Goal: Answer question/provide support

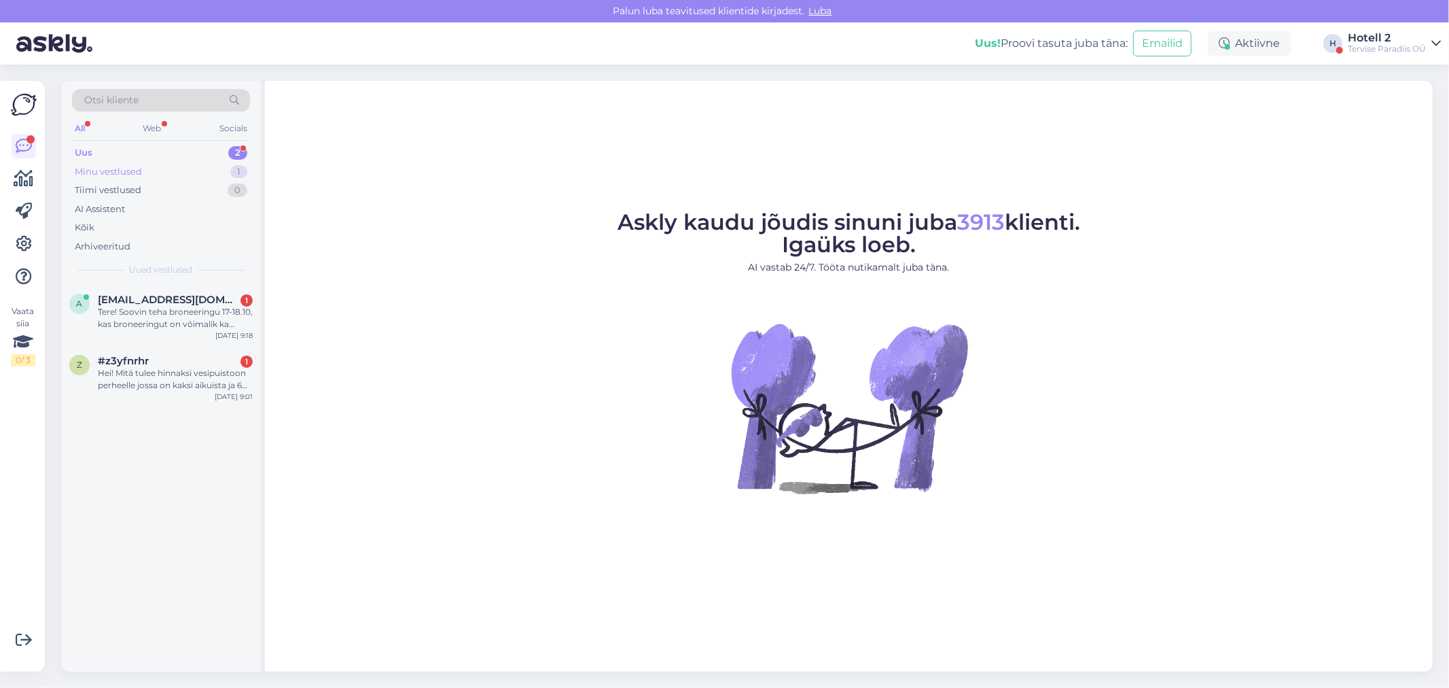
click at [187, 165] on div "Minu vestlused 1" at bounding box center [161, 171] width 178 height 19
drag, startPoint x: 145, startPoint y: 321, endPoint x: 224, endPoint y: 412, distance: 120.4
click at [145, 320] on div "Hello. Which room do you suggest for 5 people, 4 adults and one teenager? Will …" at bounding box center [175, 318] width 155 height 24
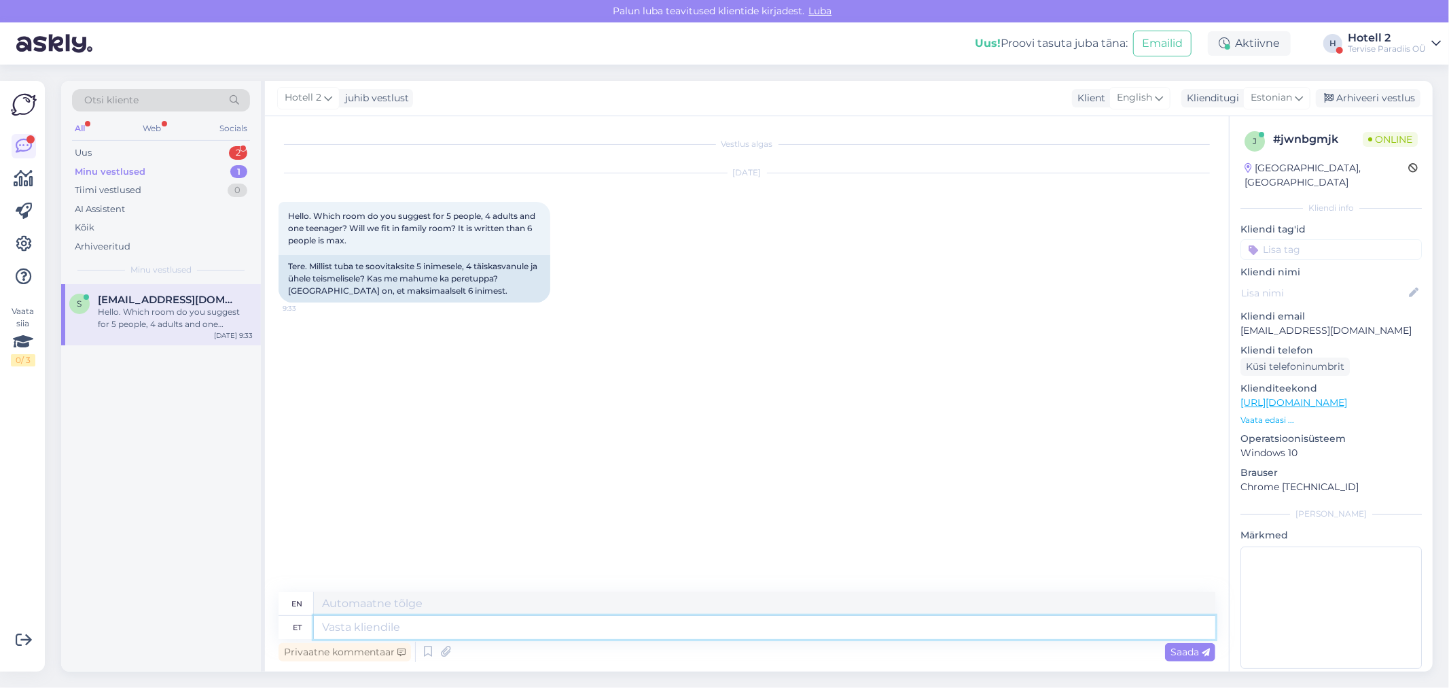
click at [364, 624] on textarea at bounding box center [765, 627] width 902 height 23
type textarea "Tere!"
type textarea "Hello!"
type textarea "Tere! Kuus"
type textarea "Hello! Six"
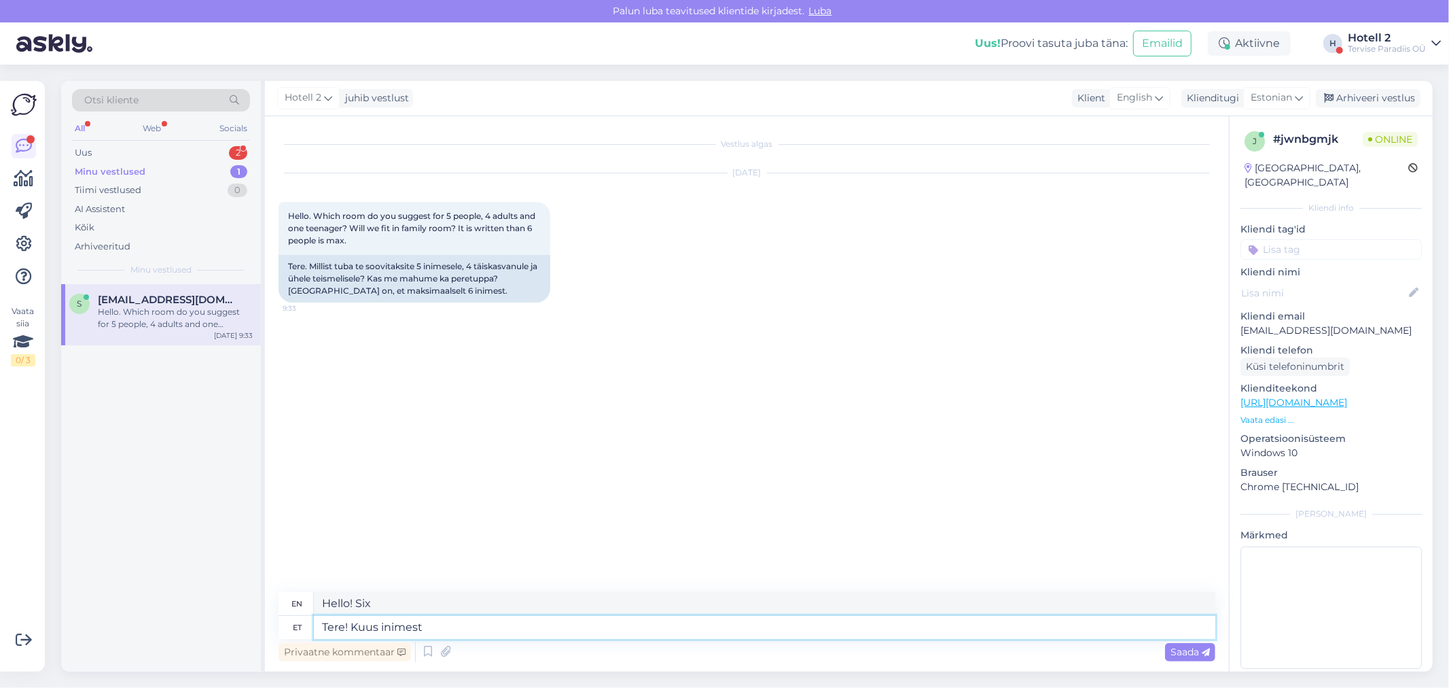
type textarea "Tere! Kuus inimest"
type textarea "Hello! Six people"
type textarea "Tere! Kuus inimest mahub"
type textarea "Hello! Six people can fit"
type textarea "Tere! Kuus inimest mahub peretuppa"
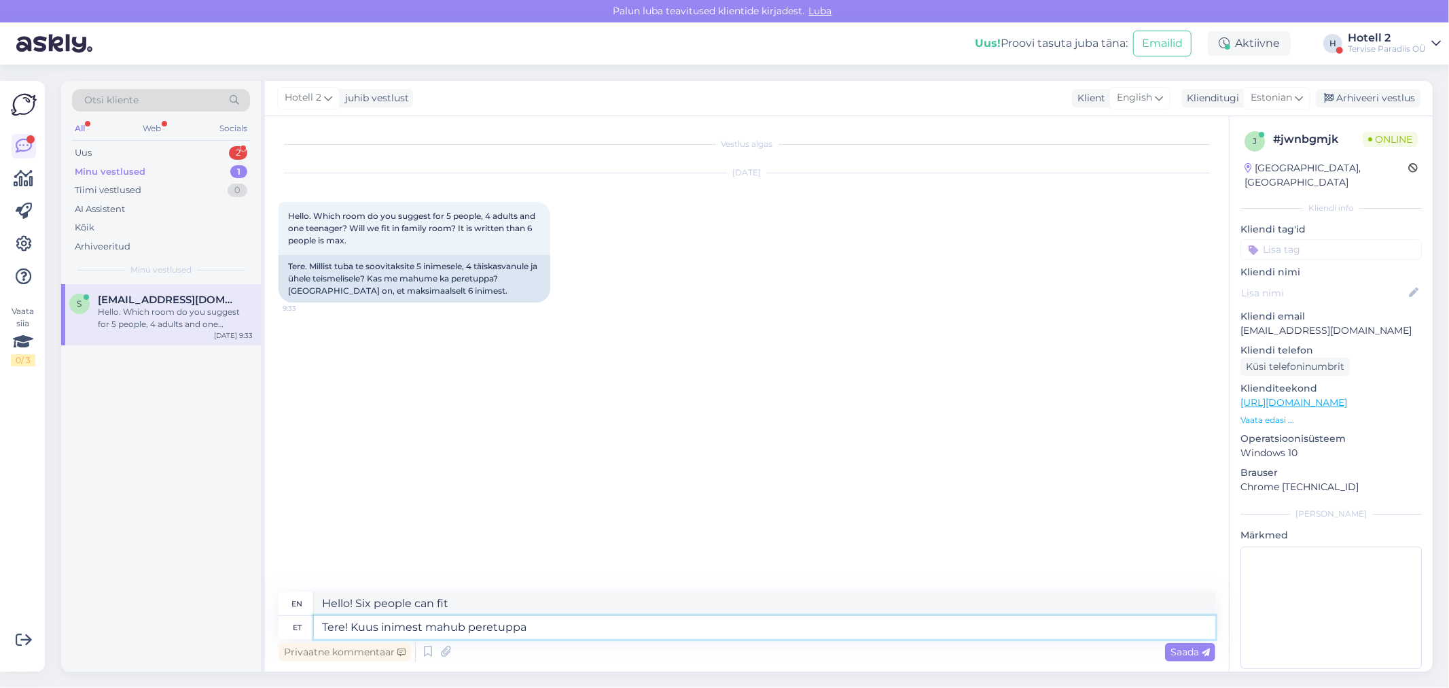
type textarea "Hello! Six people can fit in the family room."
type textarea "Tere! Kuus inimest mahub peretuppa, a"
type textarea "Hello! Six people can fit in the family room,"
type textarea "Tere! Kuus inimest mahub peretuppa, aga"
type textarea "Hi! Six people can fit in the family room, but"
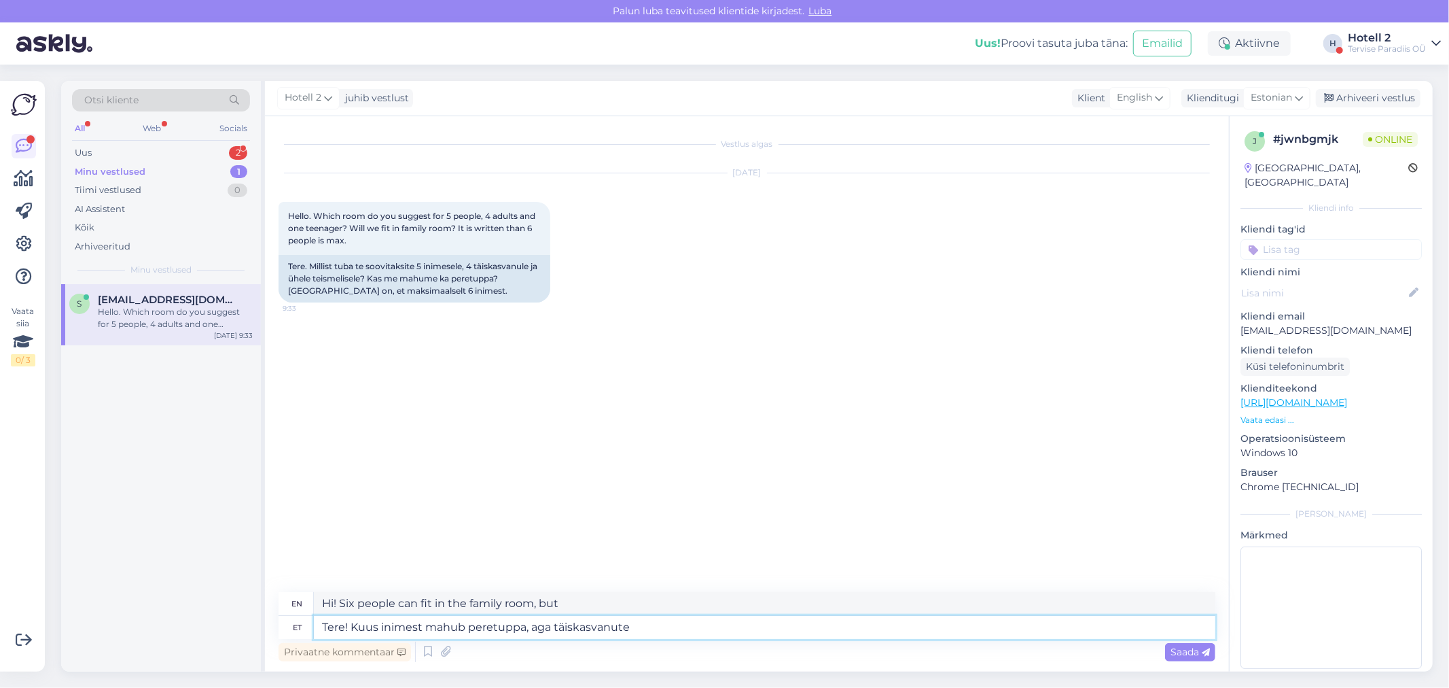
type textarea "Tere! Kuus inimest mahub peretuppa, aga täiskasvanute ("
type textarea "Hello! Six people can fit in the family room, but the adults"
type textarea "Tere! Kuus inimest mahub peretuppa, aga täiskasvanute (alates"
type textarea "Hello! Six people can fit in the family room, but for adults (from"
type textarea "Tere! Kuus inimest mahub peretuppa, aga täiskasvanute (alates 16a"
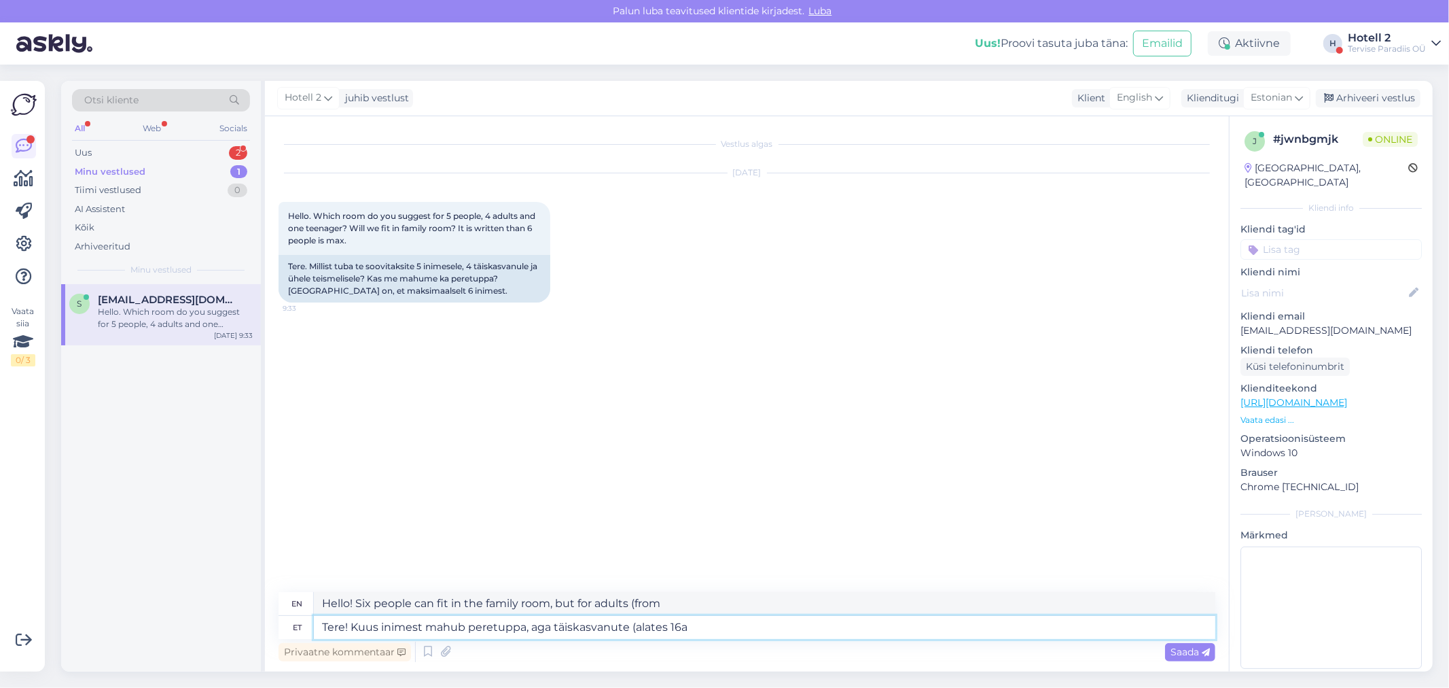
type textarea "Hello! Six people can fit in the family room, but adults (from [DEMOGRAPHIC_DAT…"
type textarea "Tere! Kuus inimest mahub peretuppa, aga täiskasvanute (alates 16a) ee"
type textarea "Hello! Six people can fit in the family room, but adults (from 16 years)"
type textarea "Tere! Kuus inimest mahub peretuppa, aga täiskasvanute (alates 16a) eest t"
type textarea "Hello! Six people can fit in a family room, but for adults (from 16 years)"
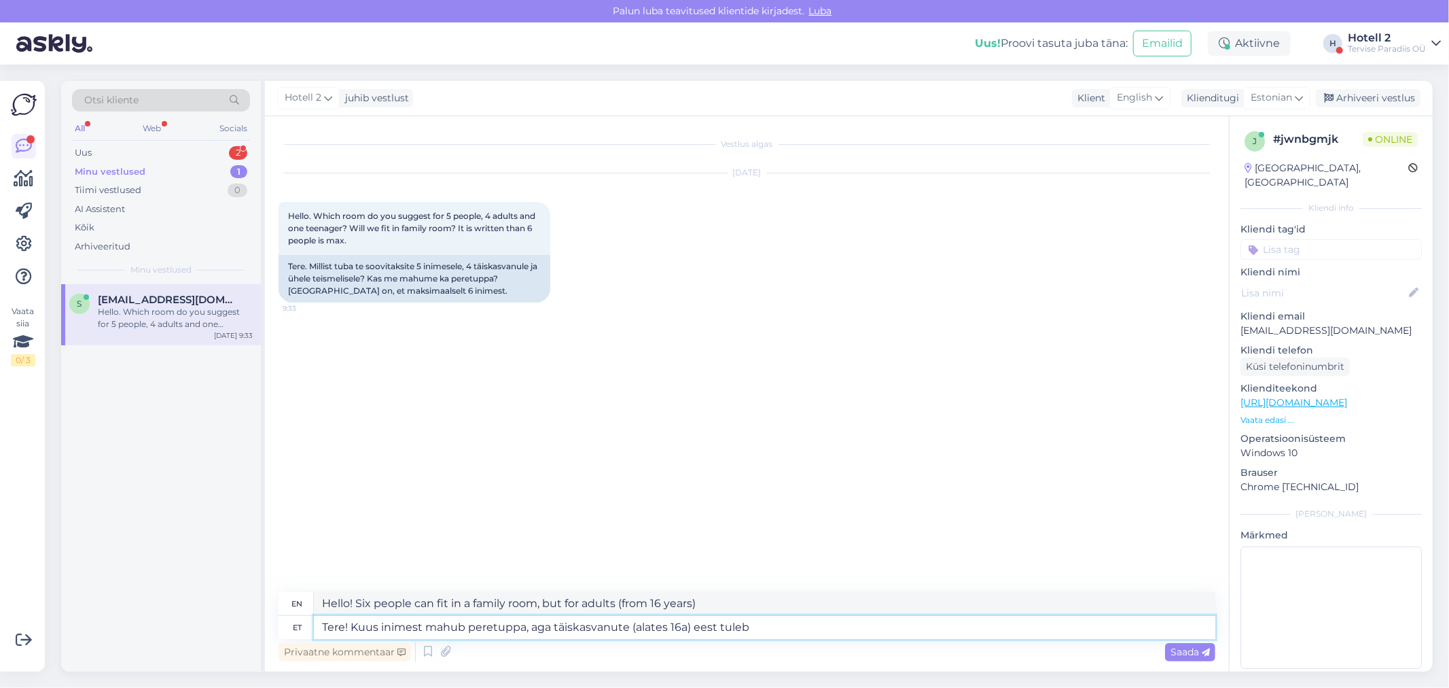
type textarea "Tere! Kuus inimest mahub peretuppa, aga täiskasvanute (alates 16a) eest tuleb l"
type textarea "Hello! Six people can fit in the family room, but adults (from [DEMOGRAPHIC_DAT…"
type textarea "Tere! Kuus inimest mahub peretuppa, aga täiskasvanute (alates 16a) eest tuleb l…"
type textarea "Hello! Six people can fit in the family room, but there is an additional charge…"
type textarea "Tere! Kuus inimest mahub peretuppa, aga täiskasvanute (alates 16a) eest tuleb l…"
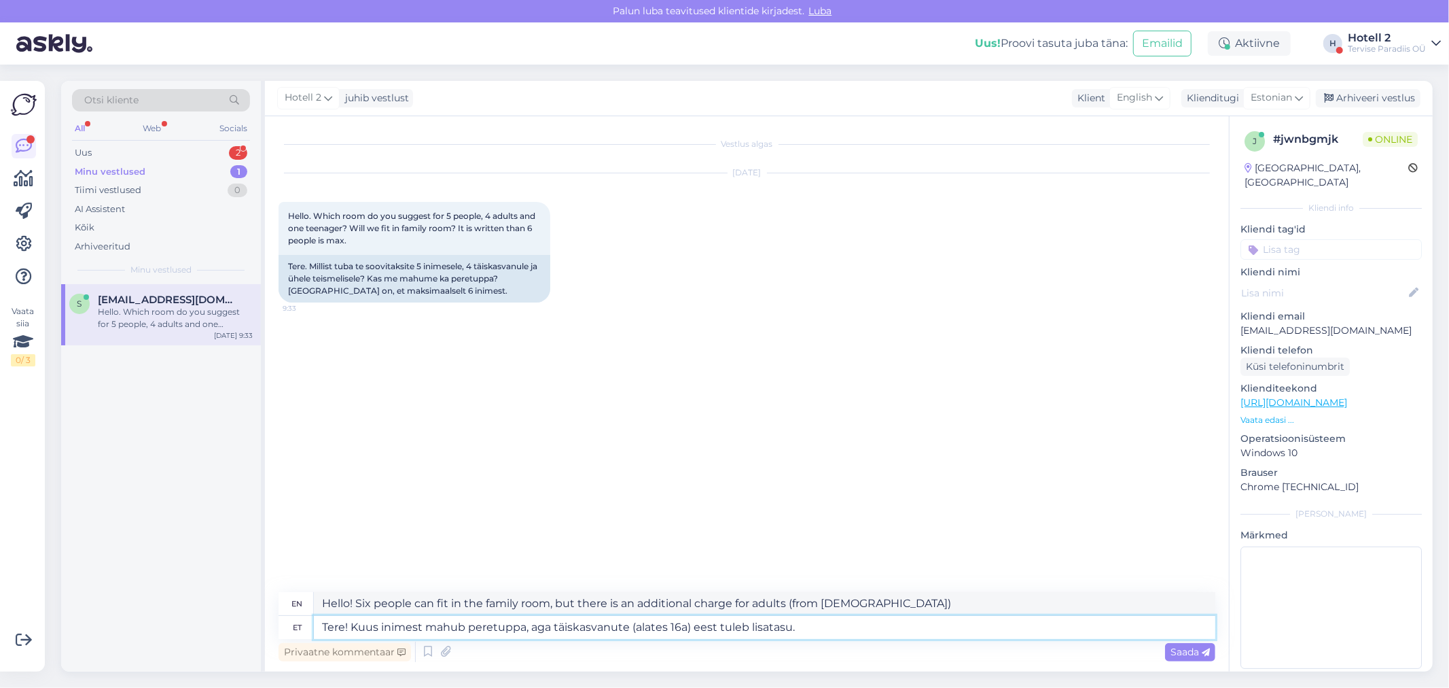
type textarea "Hello! Six people can fit in a family room, but there is an additional charge f…"
type textarea "Tere! Kuus inimest mahub peretuppa, aga täiskasvanute (alates 16a) eest tuleb l…"
type textarea "Hello! Six people can fit in a family room, but there is an additional charge f…"
type textarea "Tere! Kuus inimest mahub peretuppa, aga täiskasvanute (alates 16a) eest tuleb l…"
type textarea "Hello! Six people can fit in a family room, but there is an additional charge f…"
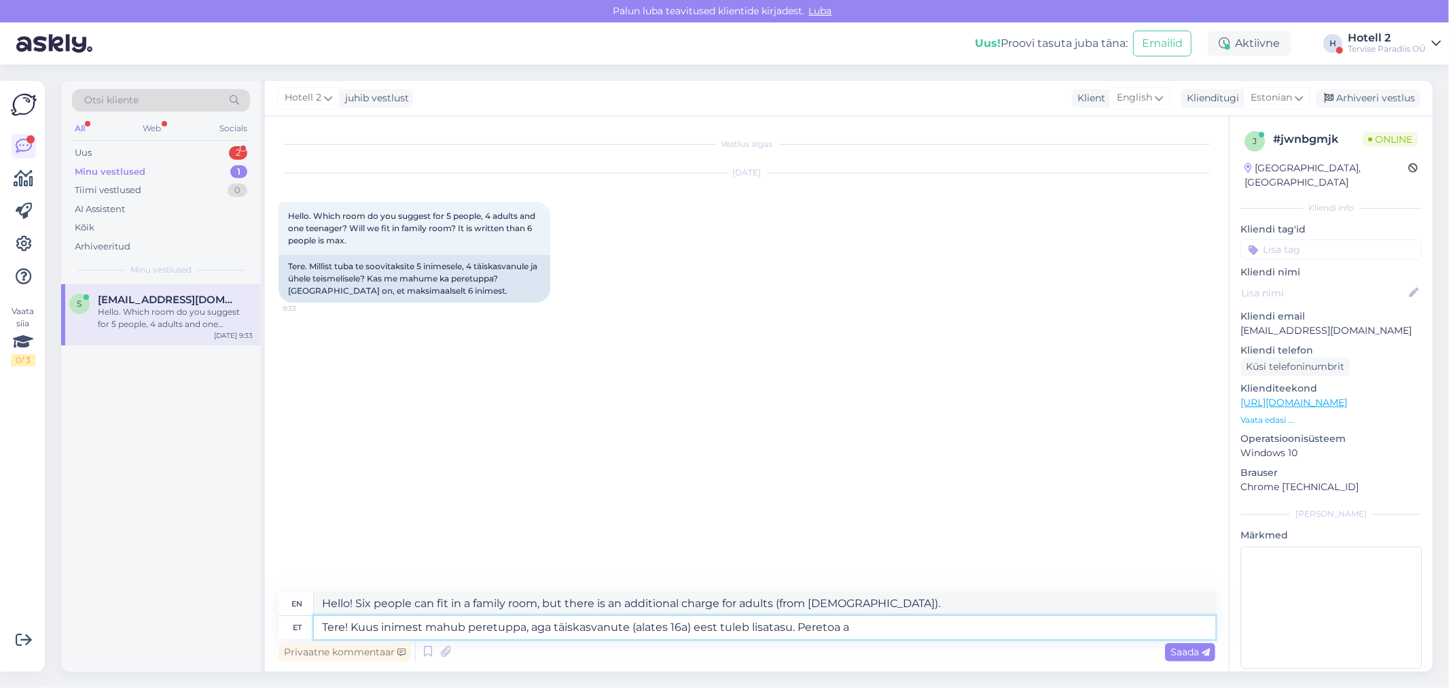
type textarea "Tere! Kuus inimest mahub peretuppa, aga täiskasvanute (alates 16a) eest tuleb l…"
type textarea "Hello! Six people can fit in the family room, but there is an additional charge…"
type textarea "Tere! Kuus inimest mahub peretuppa, aga täiskasvanute (alates 16a) eest tuleb l…"
type textarea "Hello! Six people can fit in the family room, but there is an additional charge…"
type textarea "Tere! Kuus inimest mahub peretuppa, aga täiskasvanute (alates 16a) eest tuleb l…"
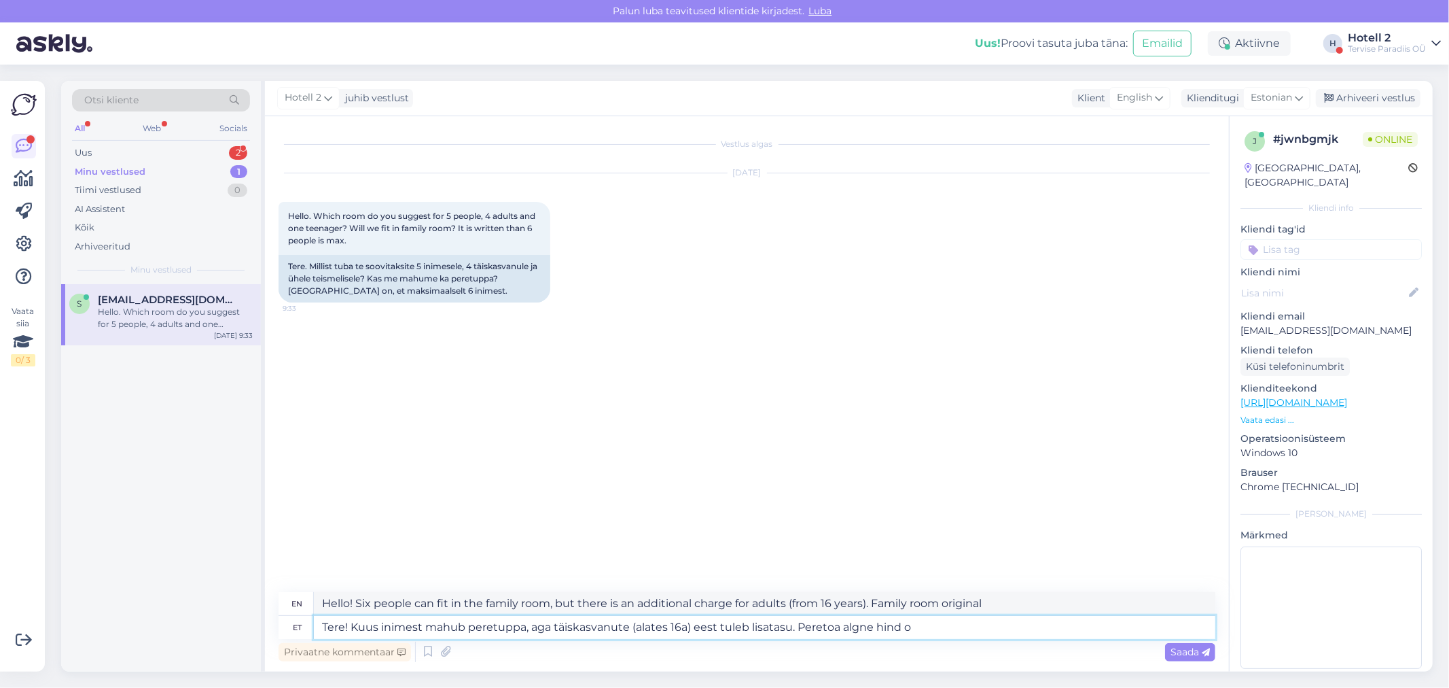
type textarea "Hello! Six people can fit in a family room, but there is an additional charge f…"
type textarea "Tere! Kuus inimest mahub peretuppa, aga täiskasvanute (alates 16a) eest tuleb l…"
type textarea "Hello! Six people can fit in a family room, but there is an additional charge f…"
type textarea "Tere! Kuus inimest mahub peretuppa, aga täiskasvanute (alates 16a) eest tuleb l…"
type textarea "Hello! Six people can fit in a family room, but there is an additional charge f…"
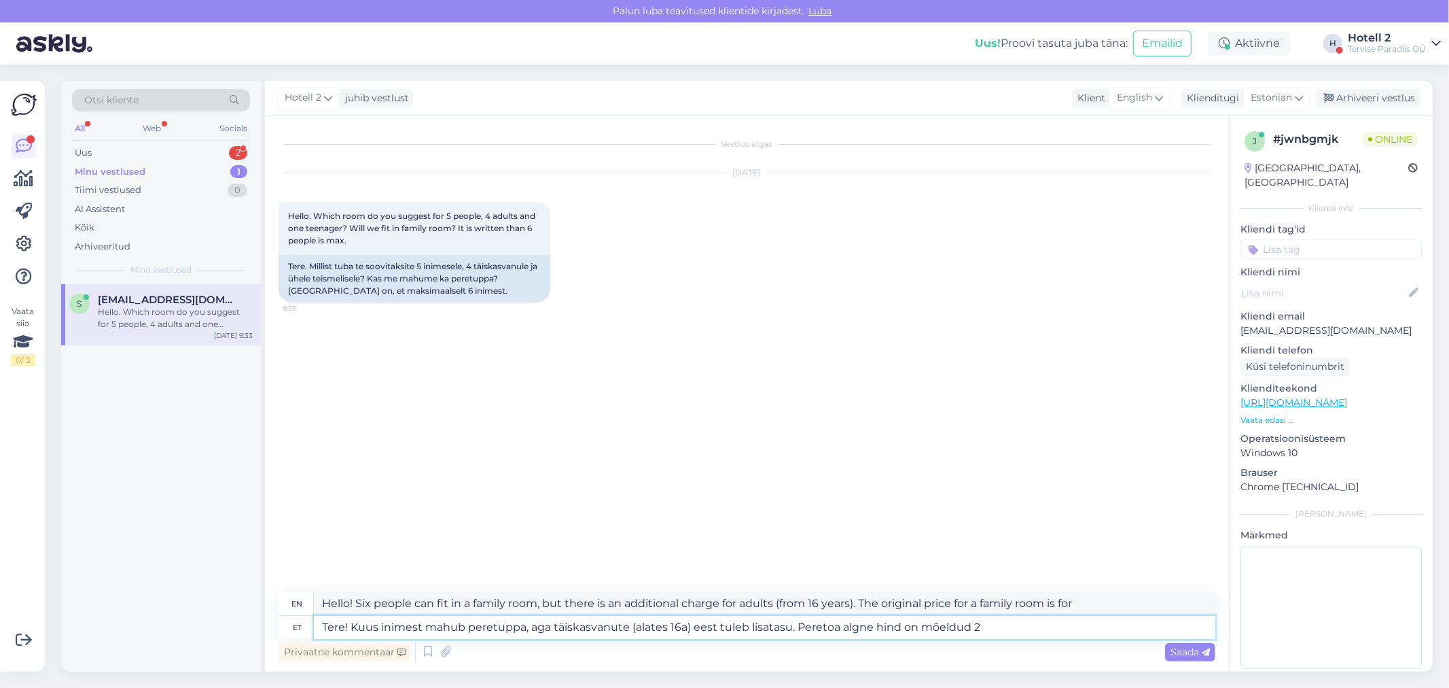
type textarea "Tere! Kuus inimest mahub peretuppa, aga täiskasvanute (alates 16a) eest tuleb l…"
type textarea "Hello! Six people can fit in the family room, but there is an additional charge…"
type textarea "Tere! Kuus inimest mahub peretuppa, aga täiskasvanute (alates 16a) eest tuleb l…"
type textarea "Hello! Six people can stay in a family room, but there is an additional charge …"
type textarea "Tere! Kuus inimest mahub peretuppa, aga täiskasvanute (alates 16a) eest tuleb l…"
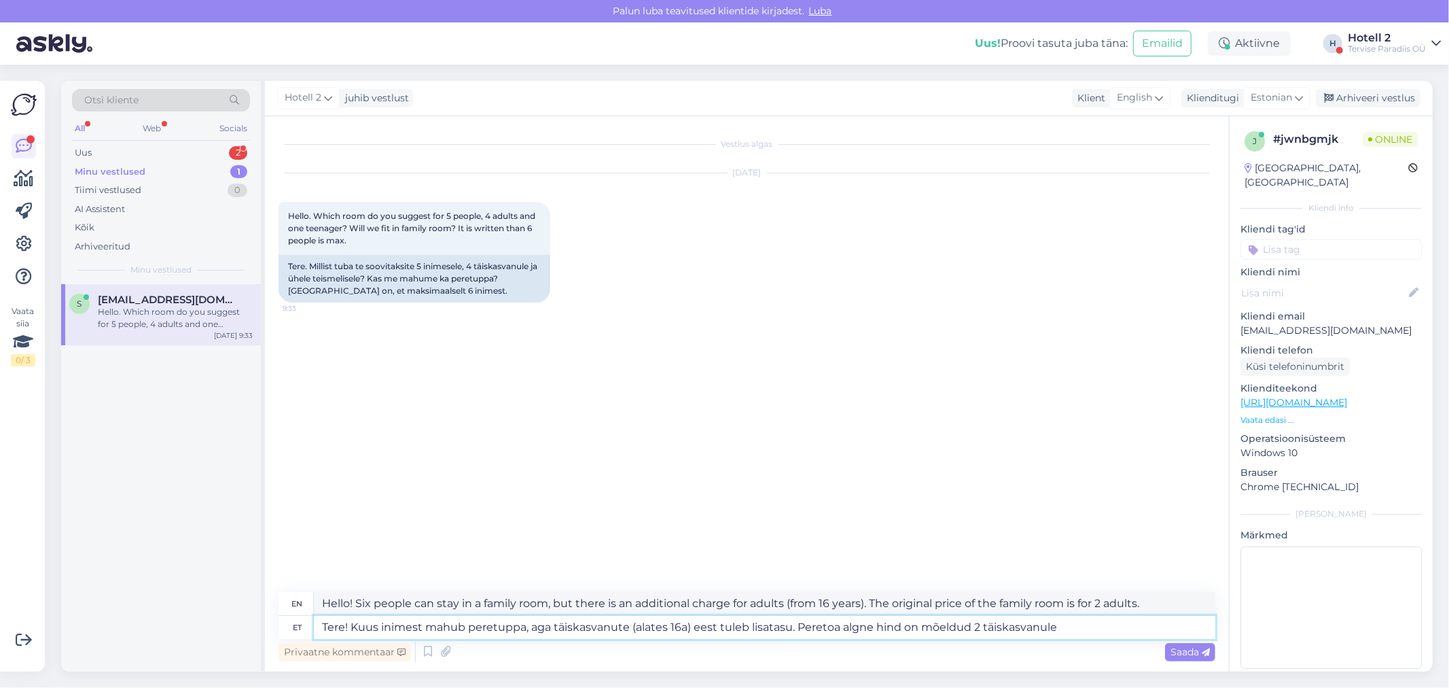
type textarea "Hello! Six people can fit in a family room, but there is an additional charge f…"
type textarea "Tere! Kuus inimest mahub peretuppa, aga täiskasvanute (alates 16a) eest tuleb l…"
type textarea "Hello! Six people can fit in a family room, but there is an additional charge f…"
type textarea "Tere! Kuus inimest mahub peretuppa, aga täiskasvanute (alates 16a) eest tuleb l…"
type textarea "Hello! Six people can fit in a family room, but there is an additional charge f…"
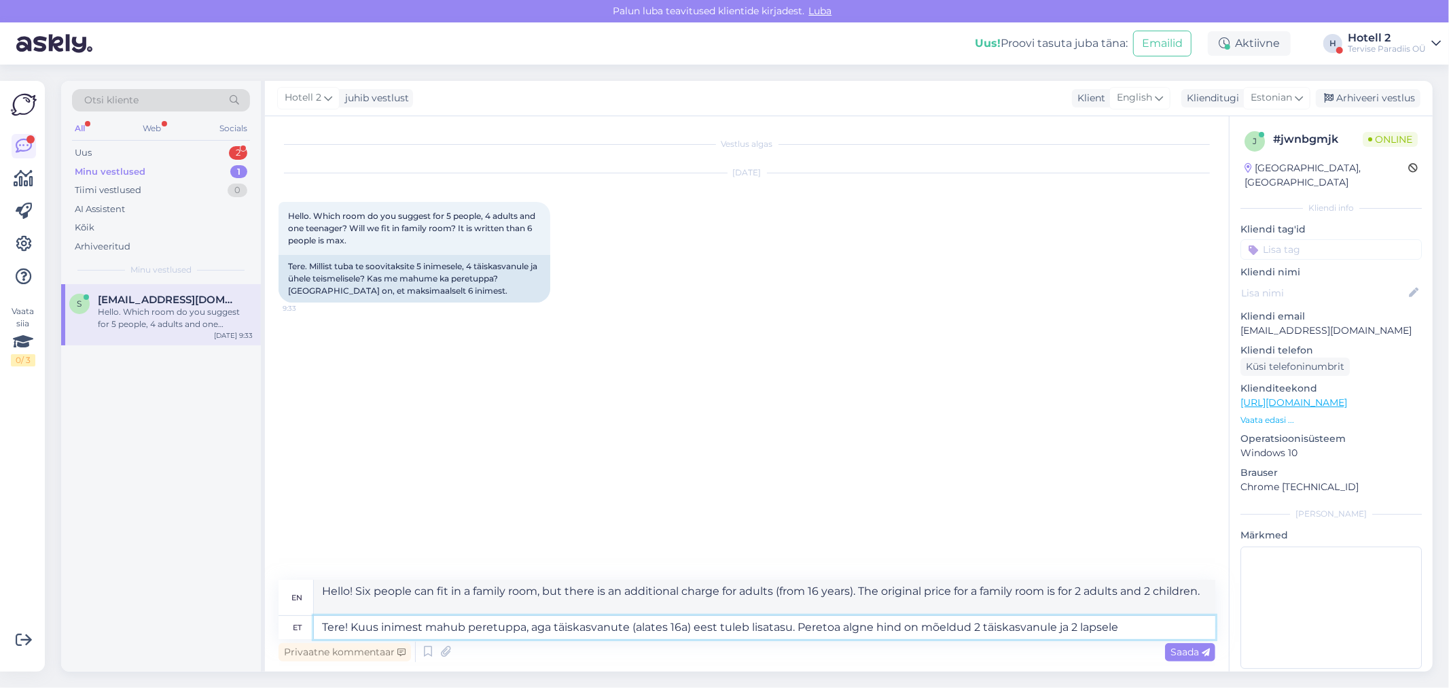
type textarea "Tere! Kuus inimest mahub peretuppa, aga täiskasvanute (alates 16a) eest tuleb l…"
type textarea "Hello! Six people can stay in a family room, but there is an additional charge …"
type textarea "Tere! Kuus inimest mahub peretuppa, aga täiskasvanute (alates 16a) eest tuleb l…"
type textarea "Hello! Six people can fit in a family room, but there is an additional charge f…"
type textarea "Tere! Kuus inimest mahub peretuppa, aga täiskasvanute (alates 16a) eest tuleb l…"
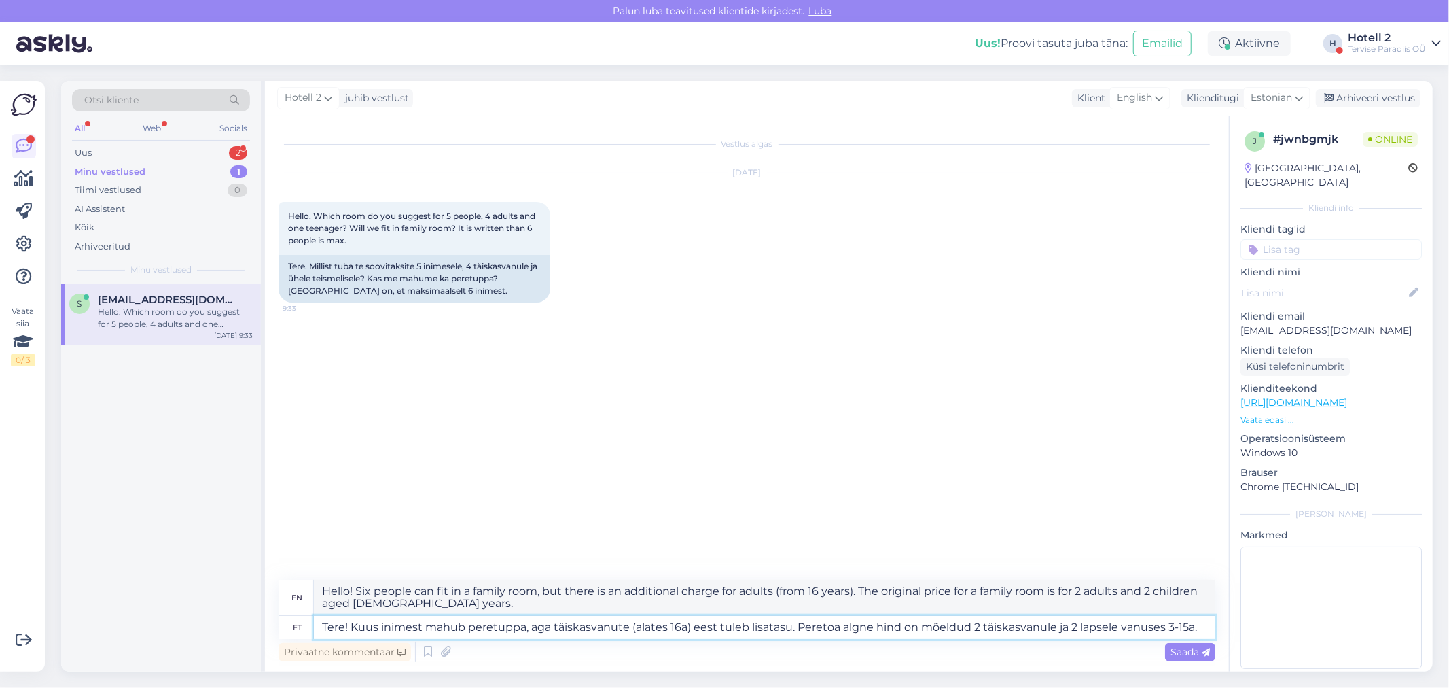
type textarea "Hi! Six people can stay in a family room, but there is an additional charge for…"
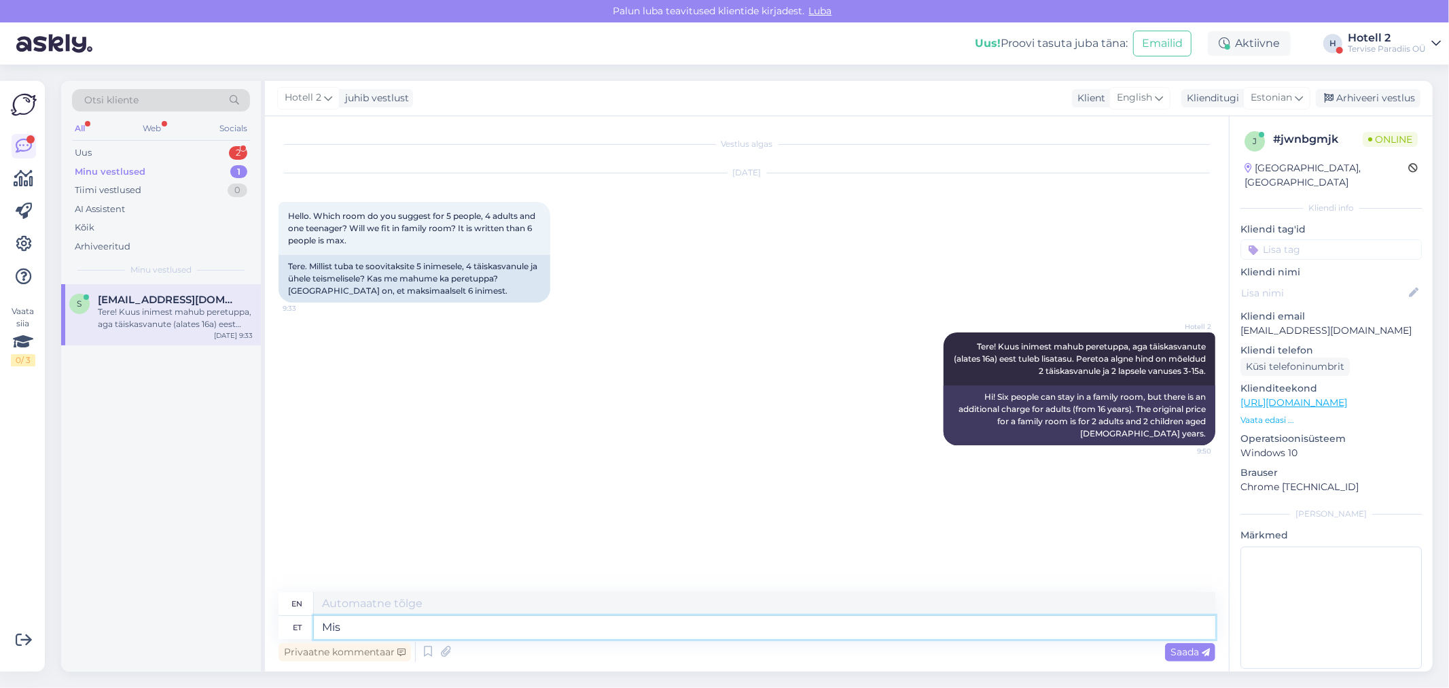
type textarea "Mis"
type textarea "What"
type textarea "Mis kuupäevad"
type textarea "What dates?"
type textarea "Mis kuupäevad te s"
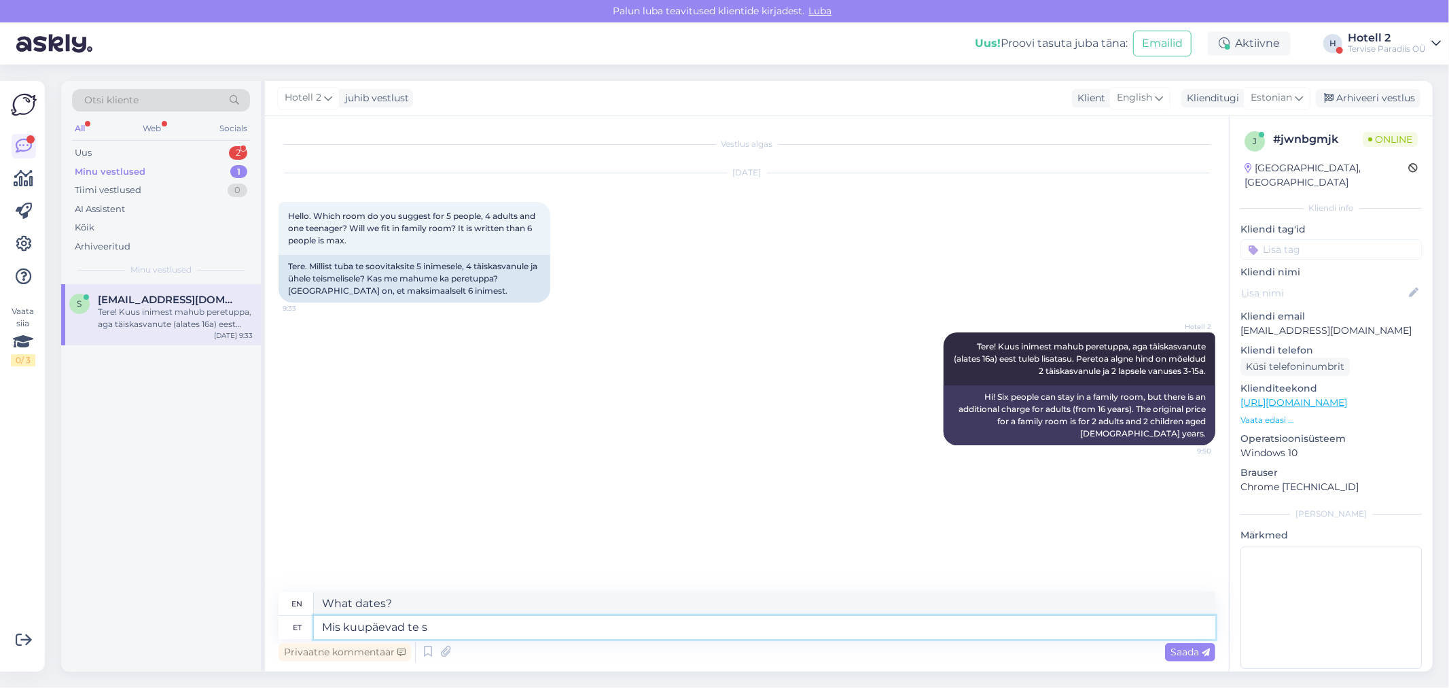
type textarea "What dates are you"
type textarea "Mis kuupäevad te soovite?"
type textarea "What dates do you want?"
type textarea "Mis kuupäevad te soovite? Saad"
type textarea "What dates do you want? You can"
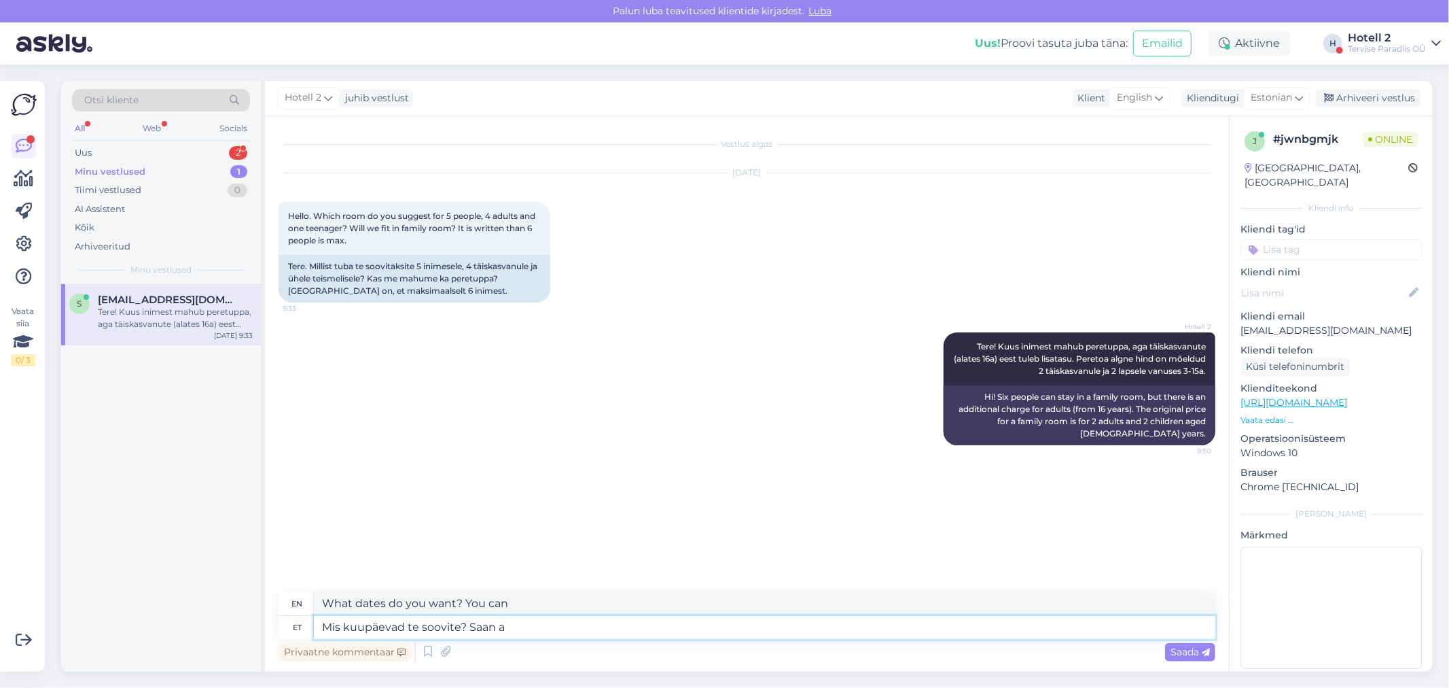
type textarea "Mis kuupäevad te soovite? Saan ai"
type textarea "What dates do you want? I can."
type textarea "Mis kuupäevad te soovite? Saan aidata"
type textarea "What dates do you want? I can help."
type textarea "Mis kuupäevad te soovite? [GEOGRAPHIC_DATA]"
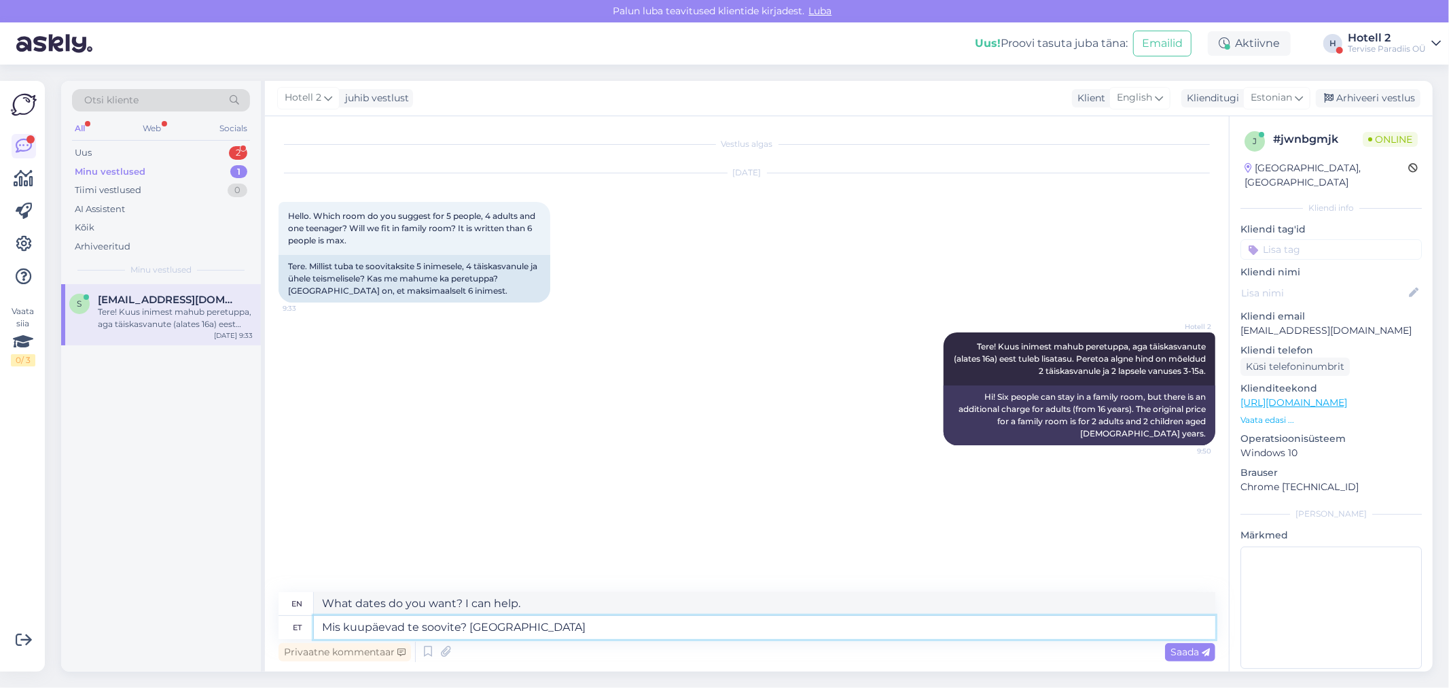
type textarea "What dates do you want? I can."
type textarea "Mis kuupäevad te soovite? Saan teile"
type textarea "What dates do you want? I can give you"
type textarea "Mis kuupäevad te soovite? Saan teile erinevate"
type textarea "What dates do you want? I can give you different dates."
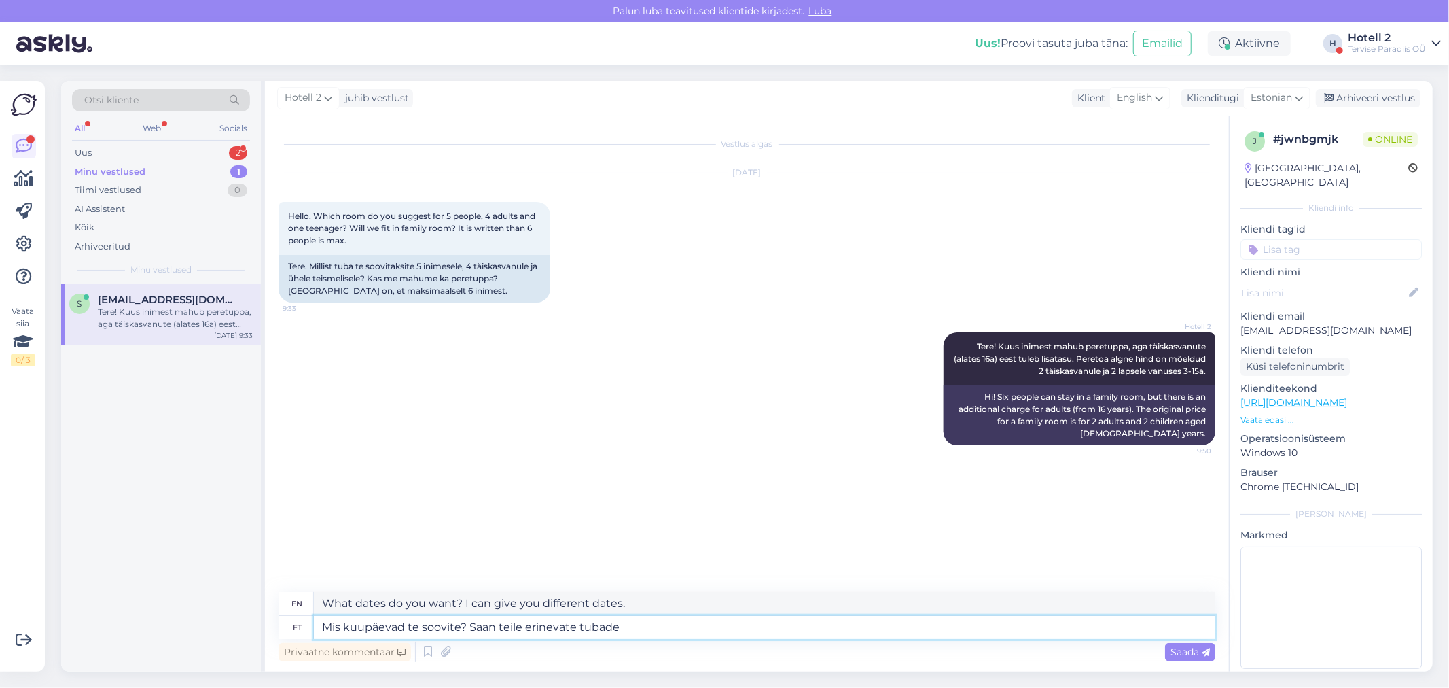
type textarea "Mis kuupäevad te soovite? Saan teile erinevate tubade h"
type textarea "What dates do you want? I can give you different rooms."
type textarea "Mis kuupäevad te soovite? Saan teile erinevate tubade hinnad"
type textarea "What dates do you want? I can get you prices for different rooms"
type textarea "Mis kuupäevad te soovite? Saan teile erinevate tubade hinnad öelda j"
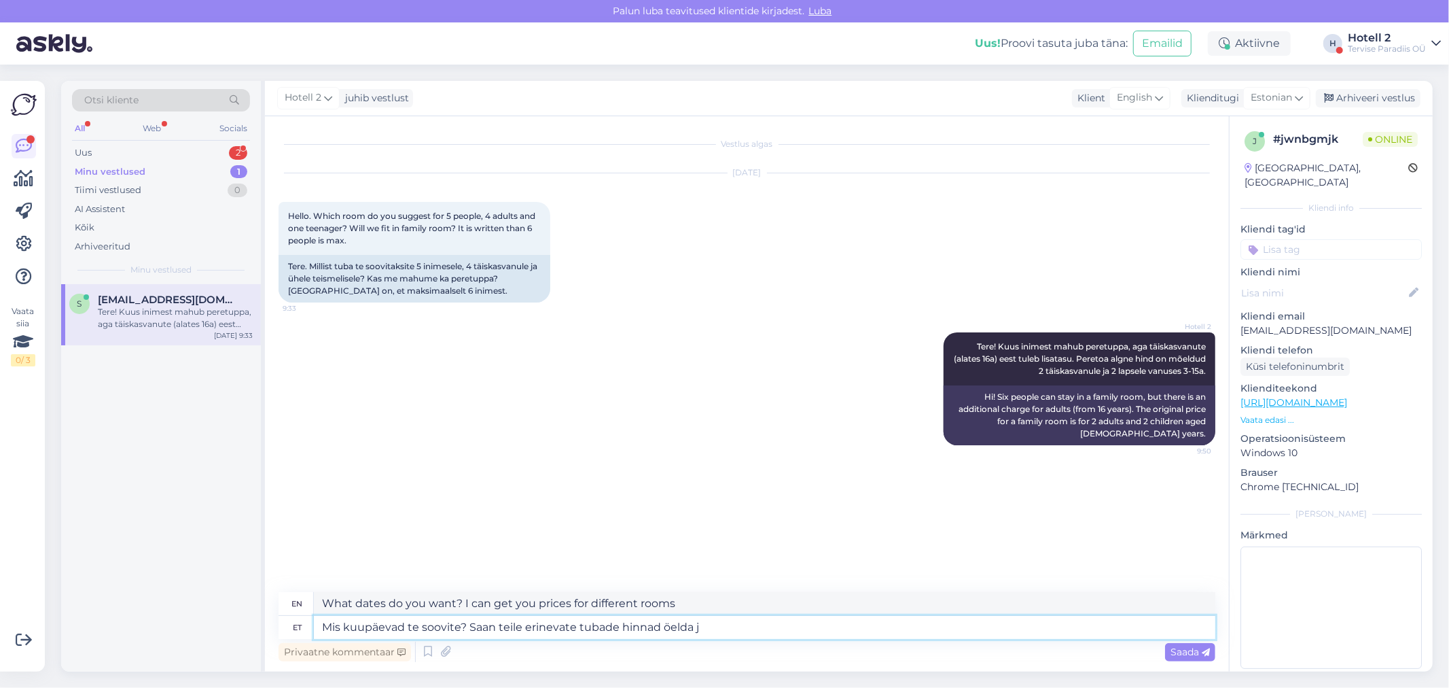
type textarea "What dates do you want? I can tell you the prices for different rooms"
type textarea "Mis kuupäevad te soovite? Saan teile erinevate tubade hinnad öelda ja s"
type textarea "What dates do you want? I can tell you the prices for different rooms and"
type textarea "Mis kuupäevad te soovite? Saan teile erinevate tubade hinnad öelda ja saate so"
type textarea "What dates do you want? I can tell you the prices for different rooms and you c…"
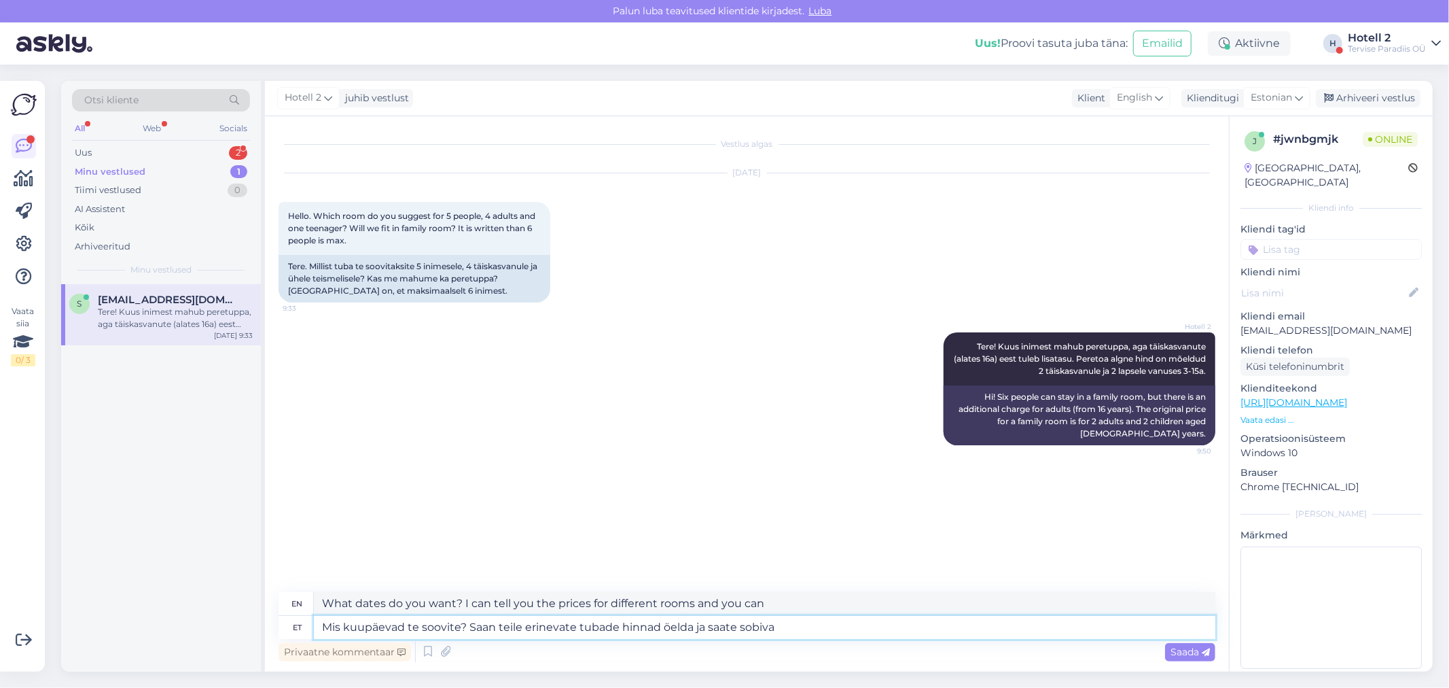
type textarea "Mis kuupäevad te soovite? Saan teile erinevate tubade hinnad öelda ja saate sob…"
type textarea "What dates do you want? I can tell you the prices for different rooms and you c…"
type textarea "Mis kuupäevad te soovite? Saan teile erinevate tubade hinnad öelda ja saate sob…"
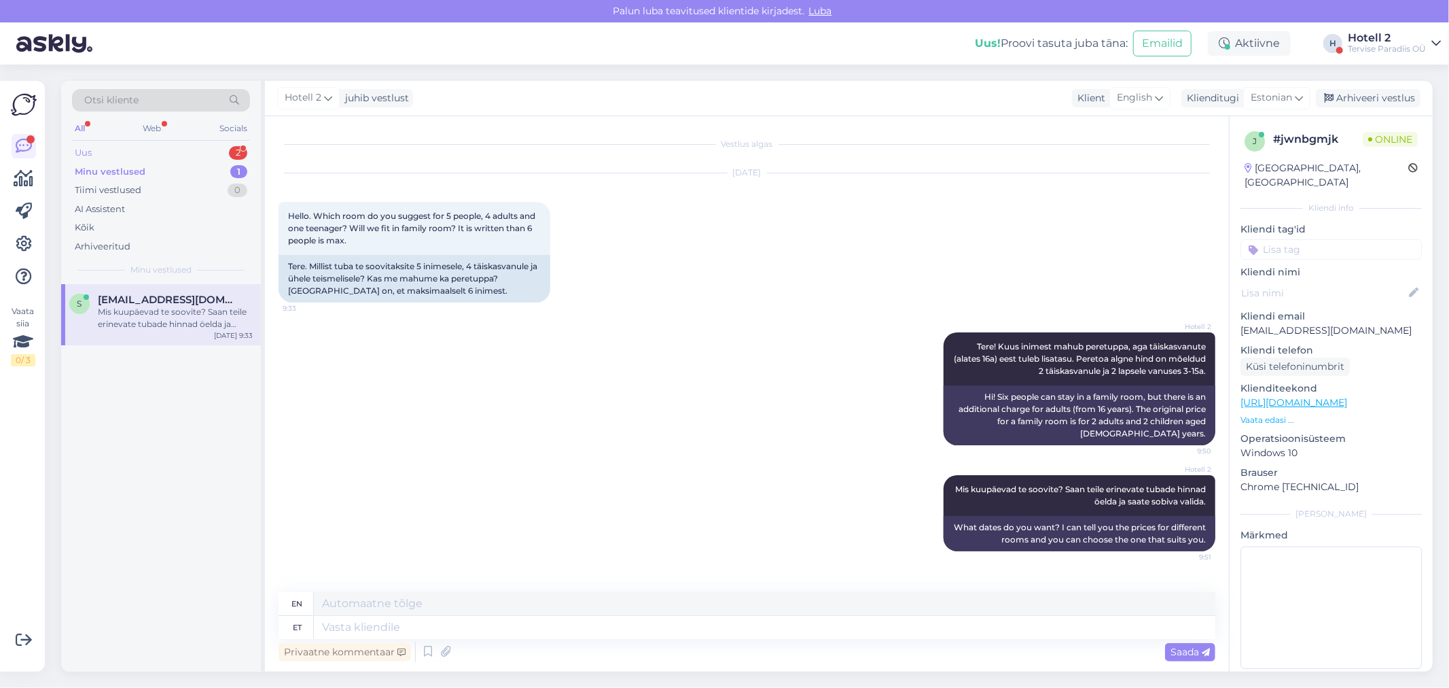
click at [181, 150] on div "Uus 2" at bounding box center [161, 152] width 178 height 19
click at [198, 317] on div "Tere! Soovin teha broneeringu 17-18.10, kas broneeringut on võimalik ka muuta v…" at bounding box center [175, 318] width 155 height 24
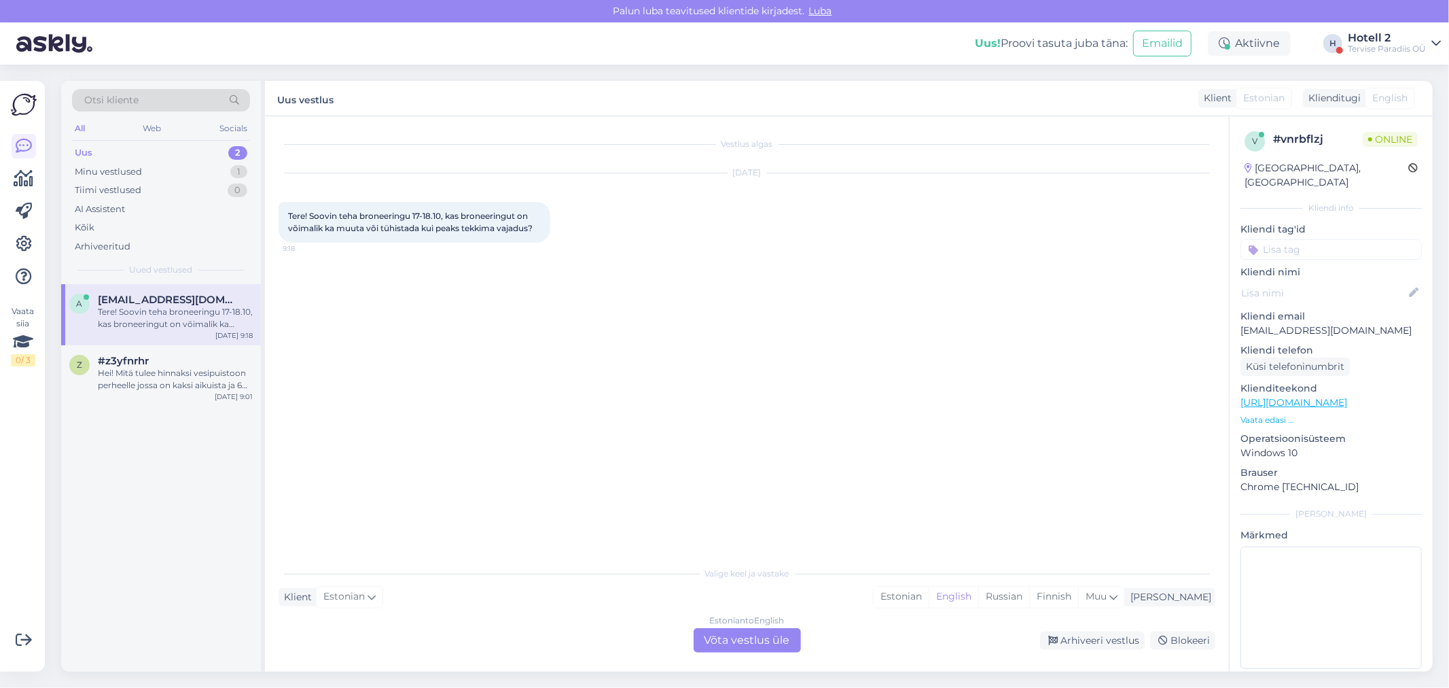
drag, startPoint x: 941, startPoint y: 588, endPoint x: 830, endPoint y: 616, distance: 114.2
click at [929, 589] on div "Estonian" at bounding box center [901, 596] width 55 height 20
click at [735, 635] on div "Estonian to Estonian Võta vestlus üle" at bounding box center [747, 640] width 107 height 24
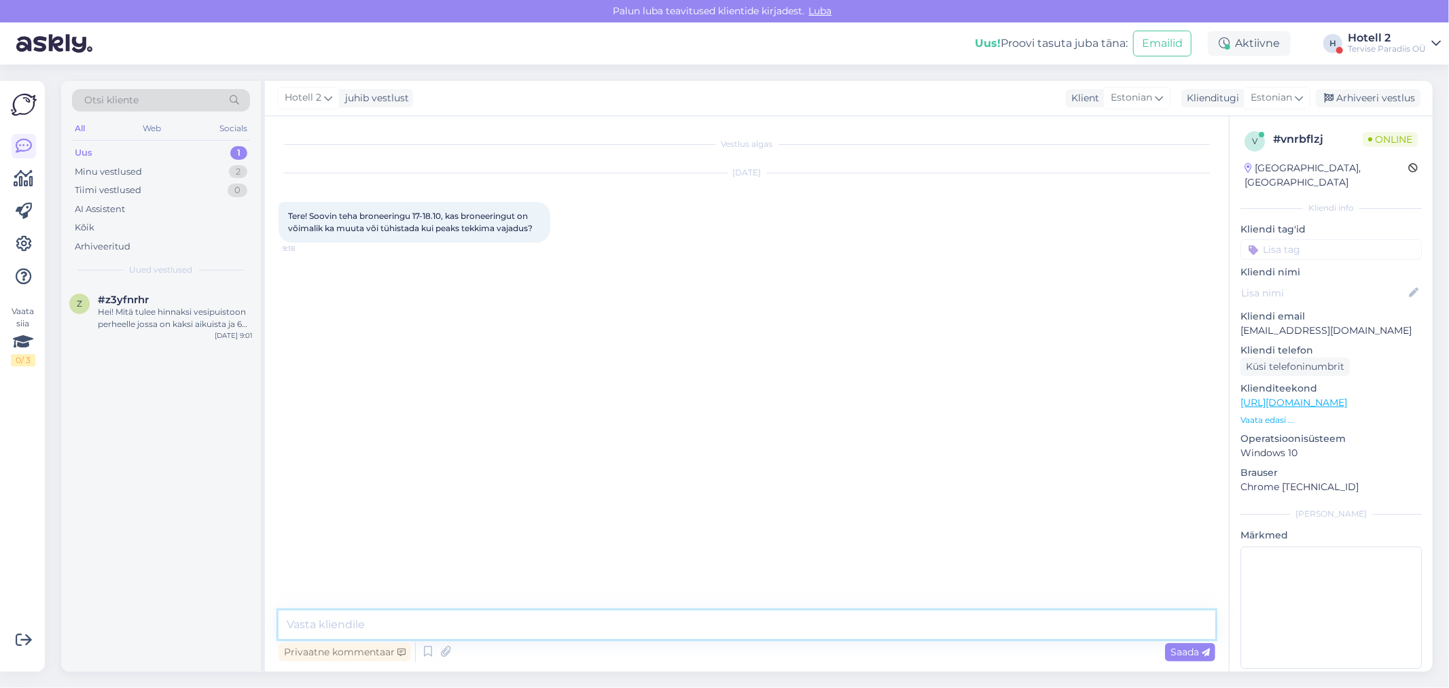
click at [356, 619] on textarea at bounding box center [747, 624] width 937 height 29
click at [327, 622] on textarea "Tere! KAs soovite [PERSON_NAME] meie kodulehe? Seal on parim hind." at bounding box center [747, 624] width 937 height 29
type textarea "Tere! Kas soovite [PERSON_NAME] meie kodulehe? Seal on parim hind."
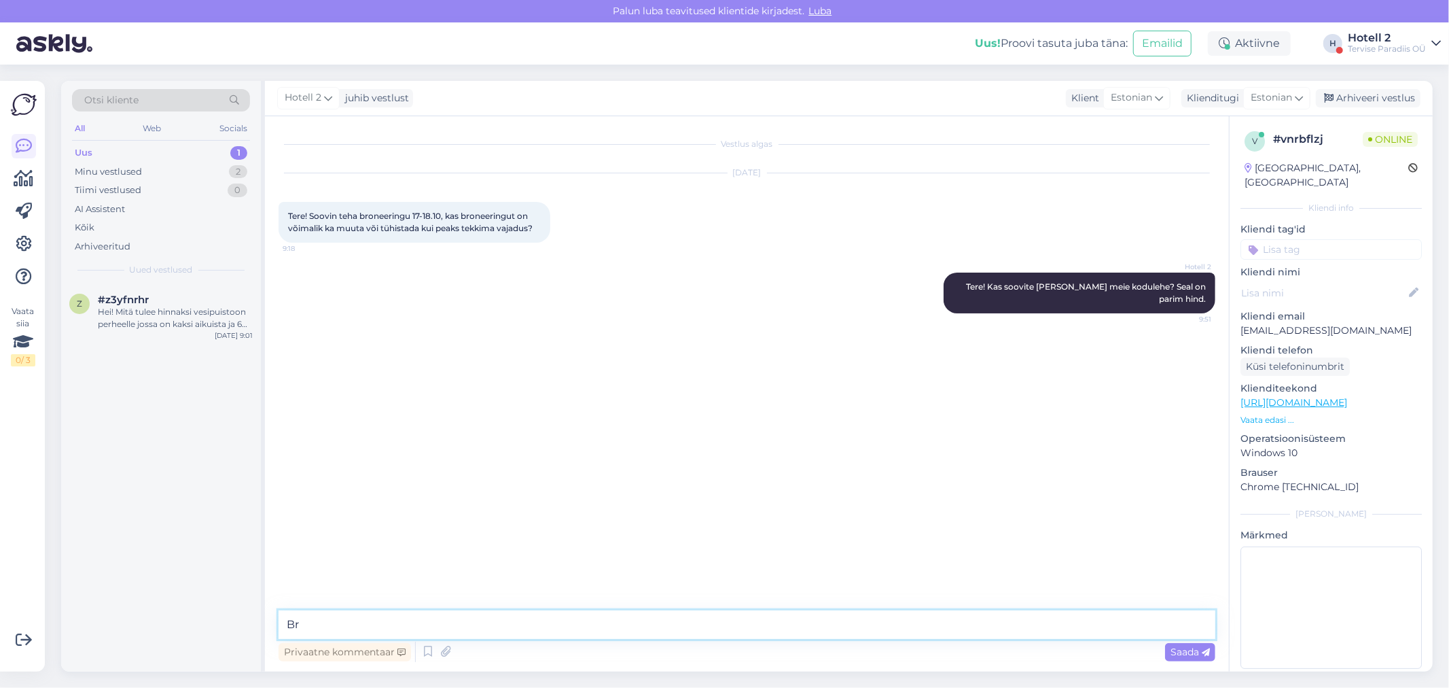
type textarea "B"
type textarea "Seal tehtud broneeringut saab tühistada 3 päeva varem, aga siis tagastame 90% e…"
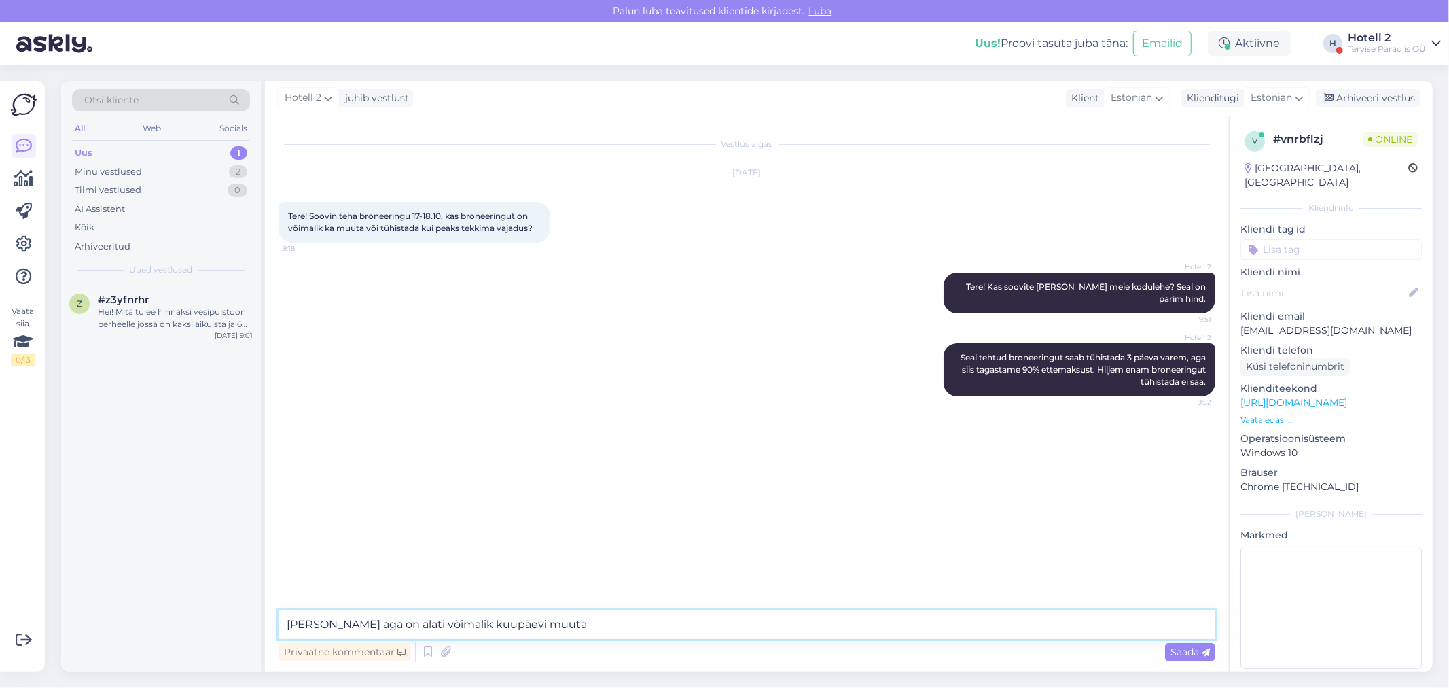
type textarea "[PERSON_NAME] aga on alati võimalik kuupäevi muuta."
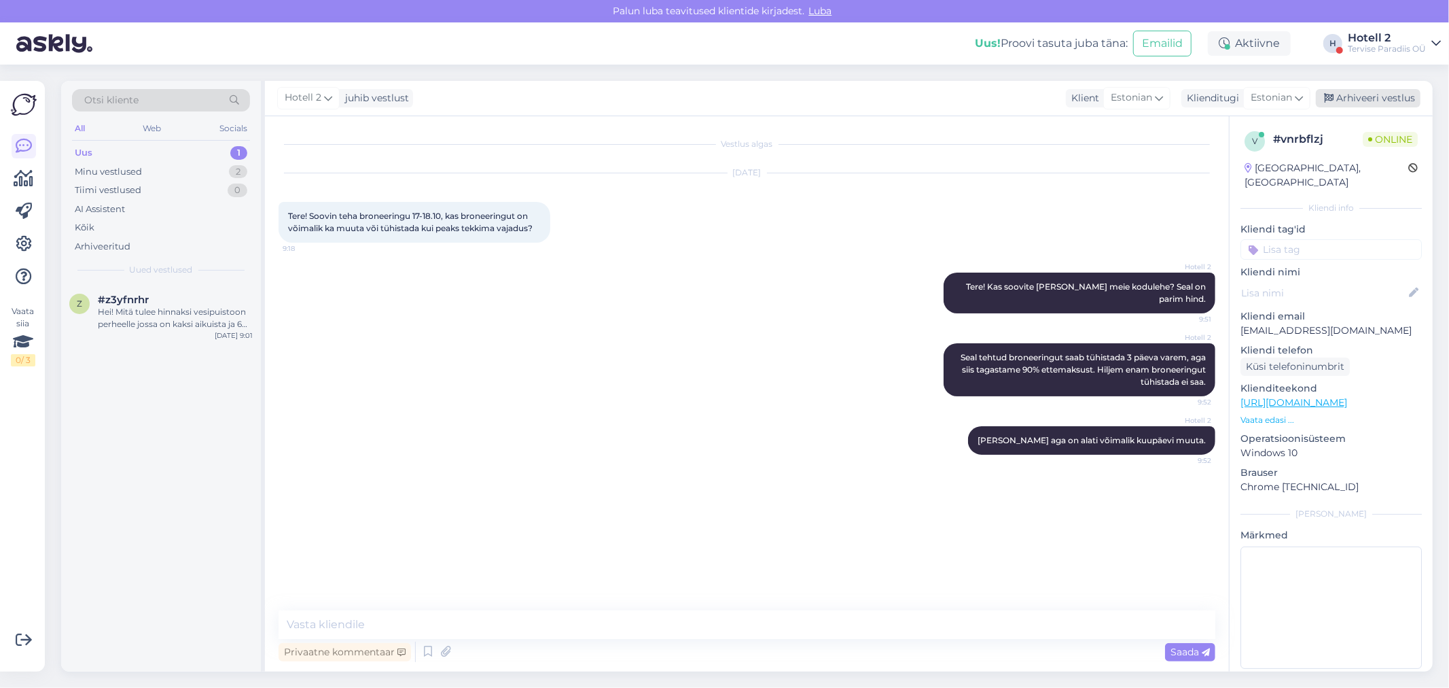
click at [1387, 97] on div "Arhiveeri vestlus" at bounding box center [1368, 98] width 105 height 18
click at [159, 311] on div "Hei! Mitä tulee hinnaksi vesipuistoon perheelle jossa on kaksi aikuista ja 6 la…" at bounding box center [175, 318] width 155 height 24
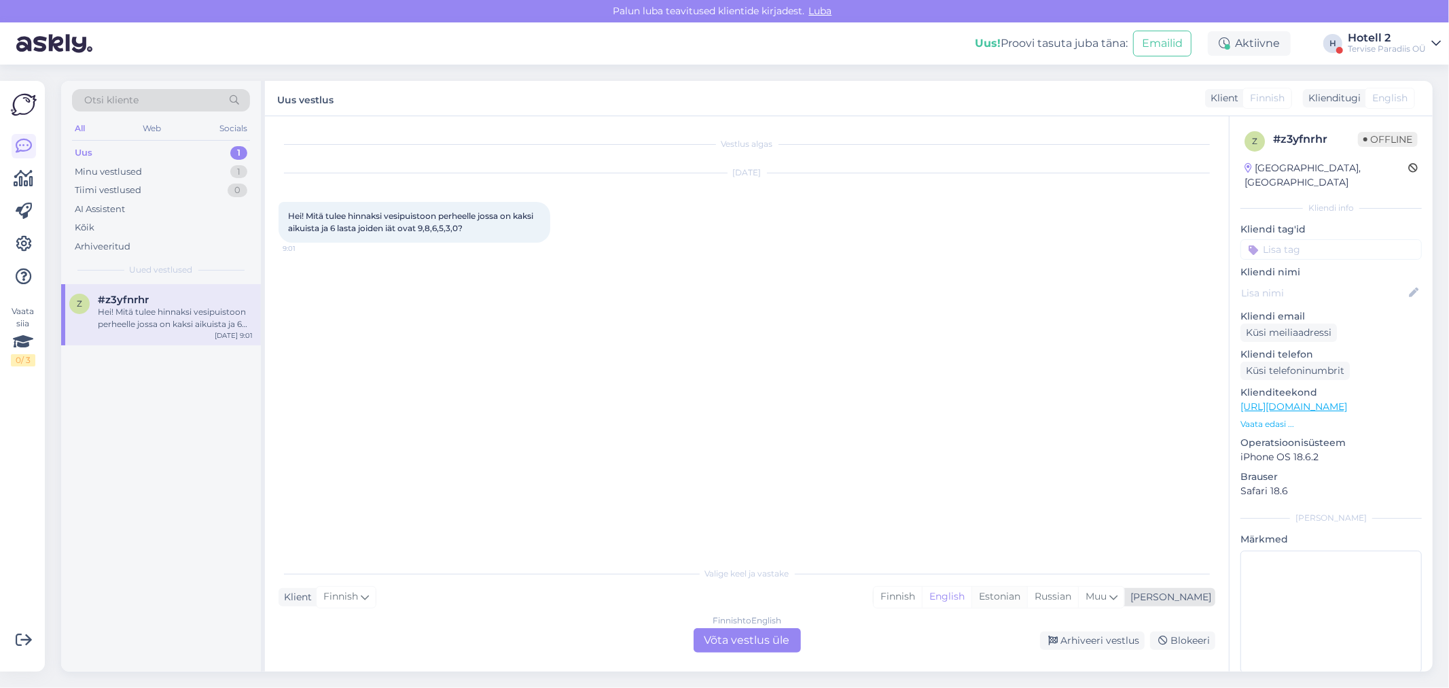
click at [1027, 600] on div "Estonian" at bounding box center [1000, 596] width 56 height 20
click at [745, 643] on div "Finnish to Estonian Võta vestlus üle" at bounding box center [747, 640] width 107 height 24
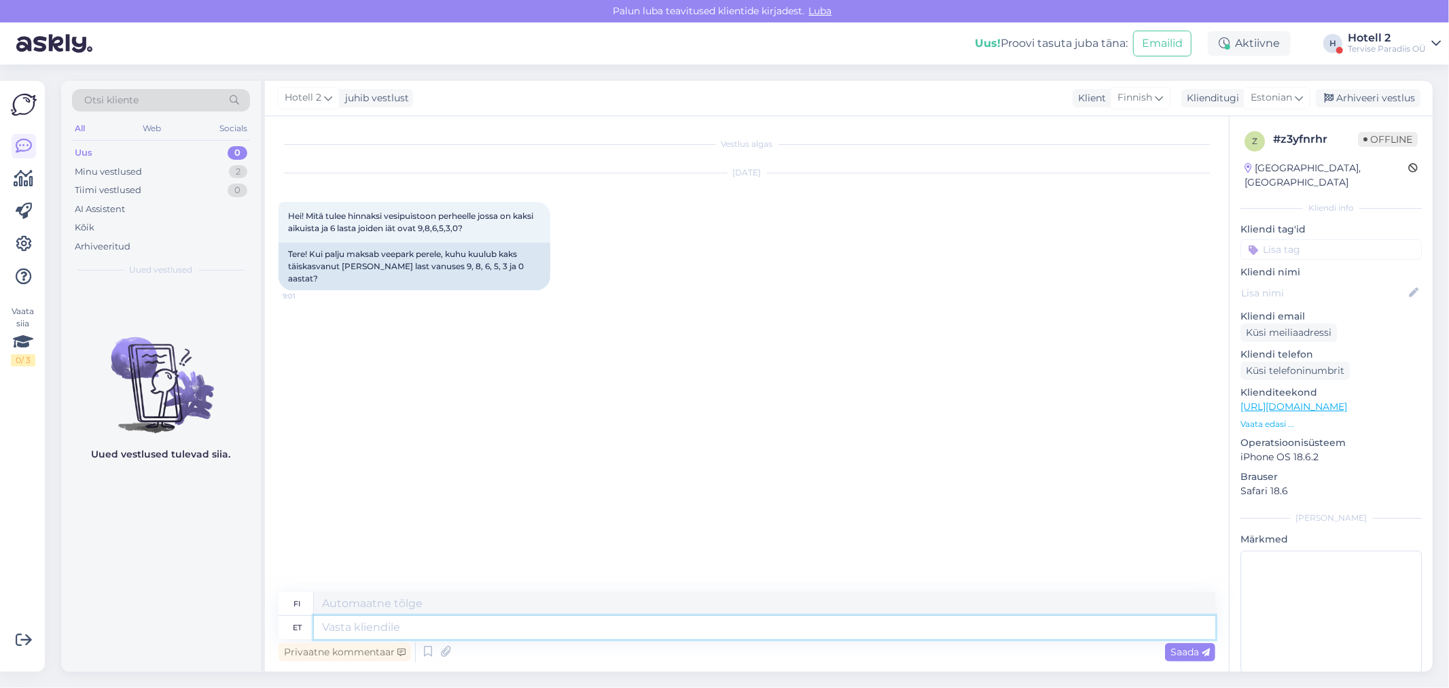
click at [361, 628] on textarea at bounding box center [765, 627] width 902 height 23
type textarea "Tere! P"
type textarea "Hei!"
type textarea "Tere! Palun k"
type textarea "Hei! Ole hyvä"
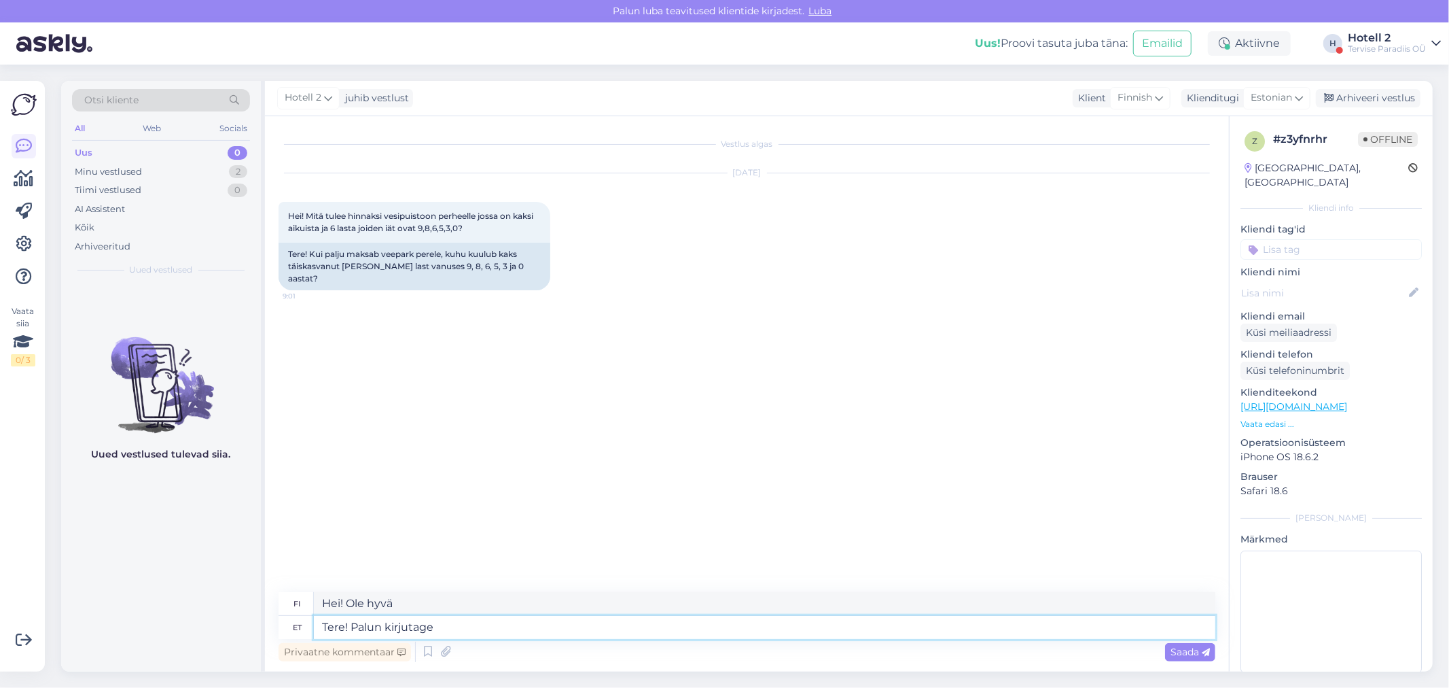
type textarea "Tere! Palun kirjutage"
type textarea "Hei! Kirjoita"
type textarea "Tere! Palun kirjutage e-mail"
type textarea "Hei! Kirjoita sähköpostia."
type textarea "Tere! Palun kirjutage e-mail [EMAIL_ADDRESS][DOMAIN_NAME]"
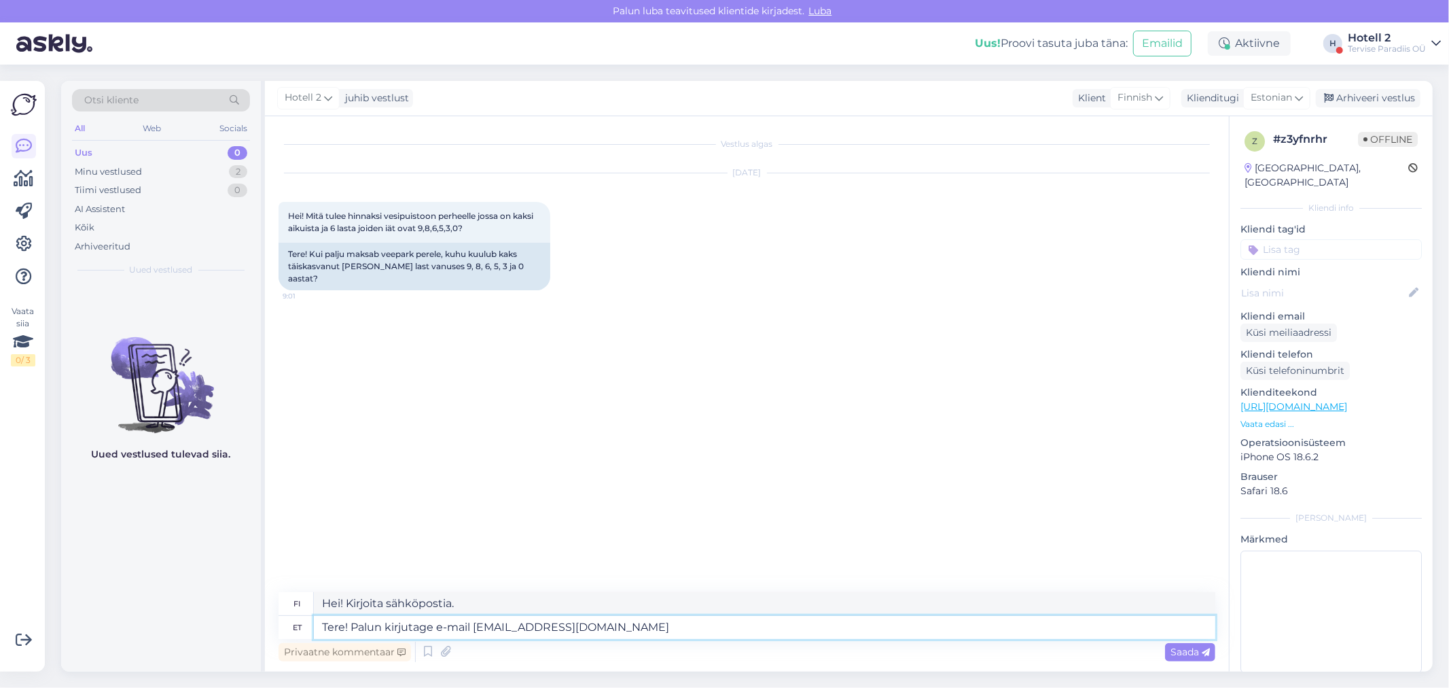
type textarea "Hei! Lähetä sähköpostia [EMAIL_ADDRESS][DOMAIN_NAME]"
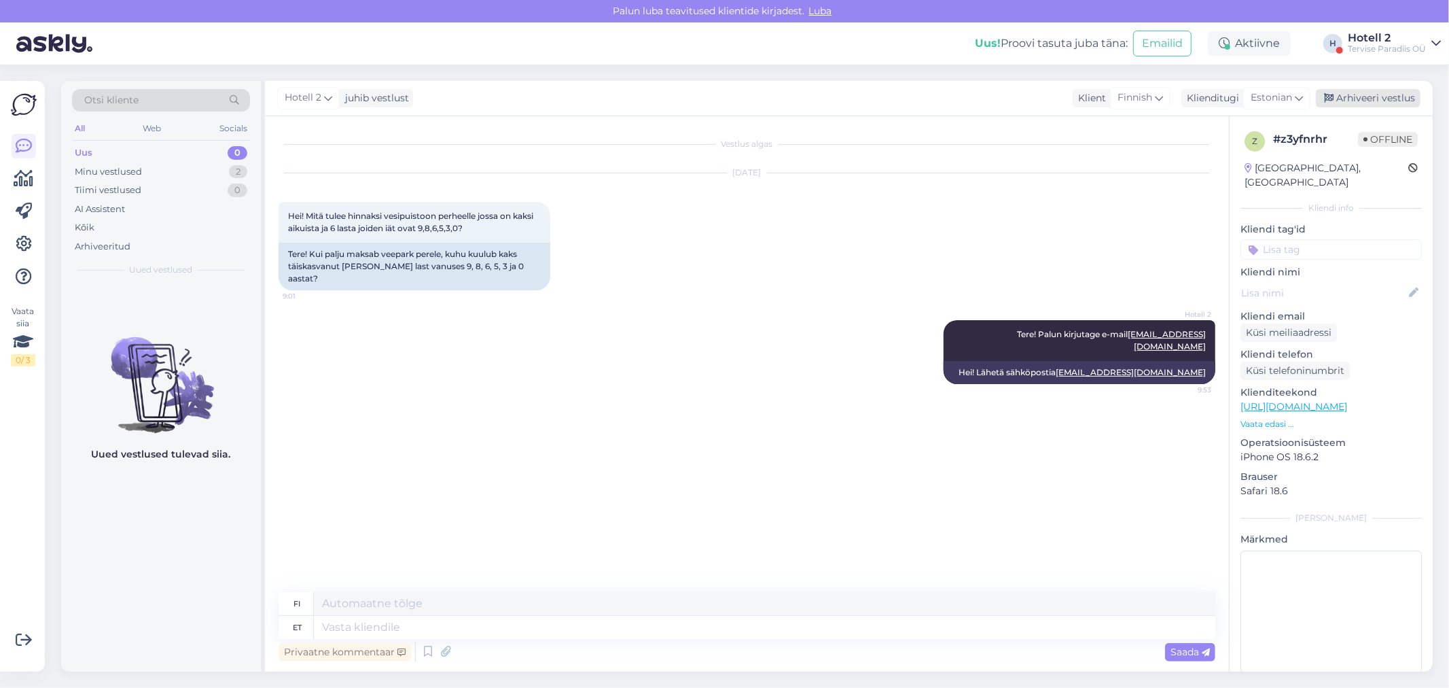
click at [1348, 96] on div "Arhiveeri vestlus" at bounding box center [1368, 98] width 105 height 18
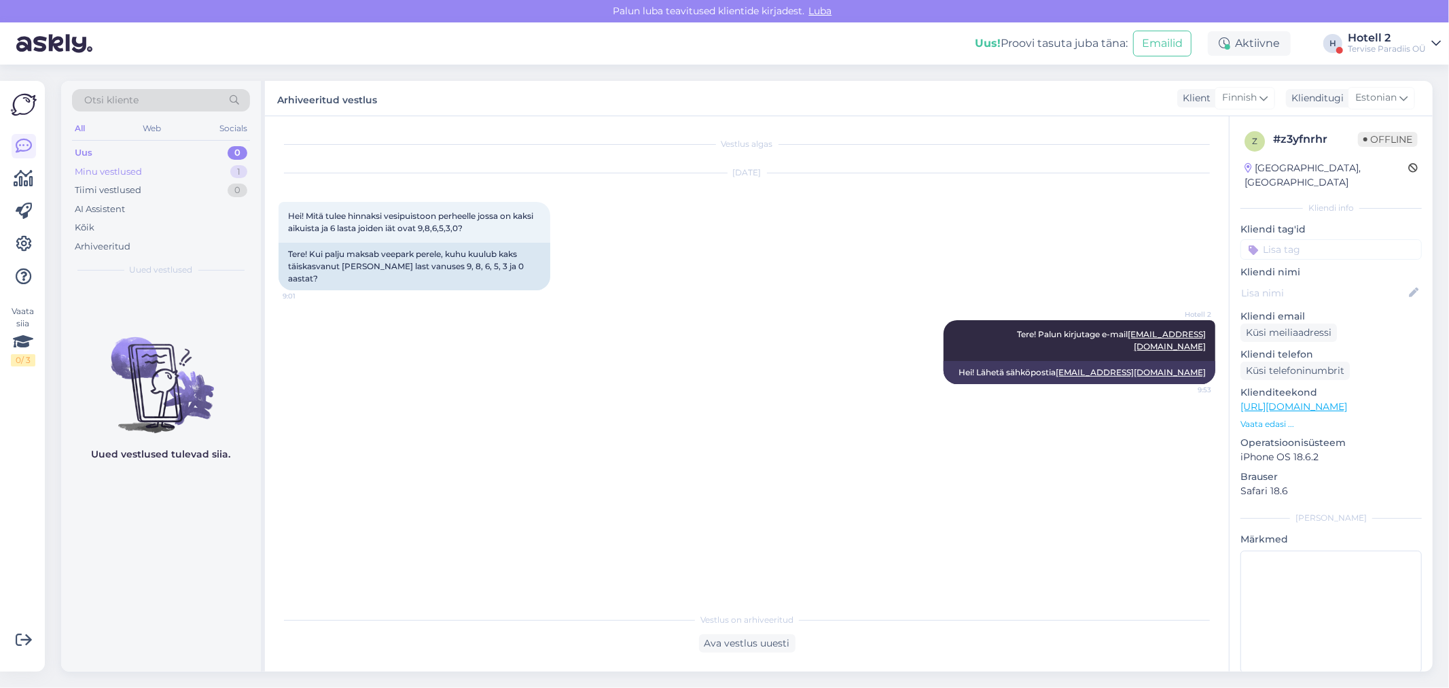
click at [202, 167] on div "Minu vestlused 1" at bounding box center [161, 171] width 178 height 19
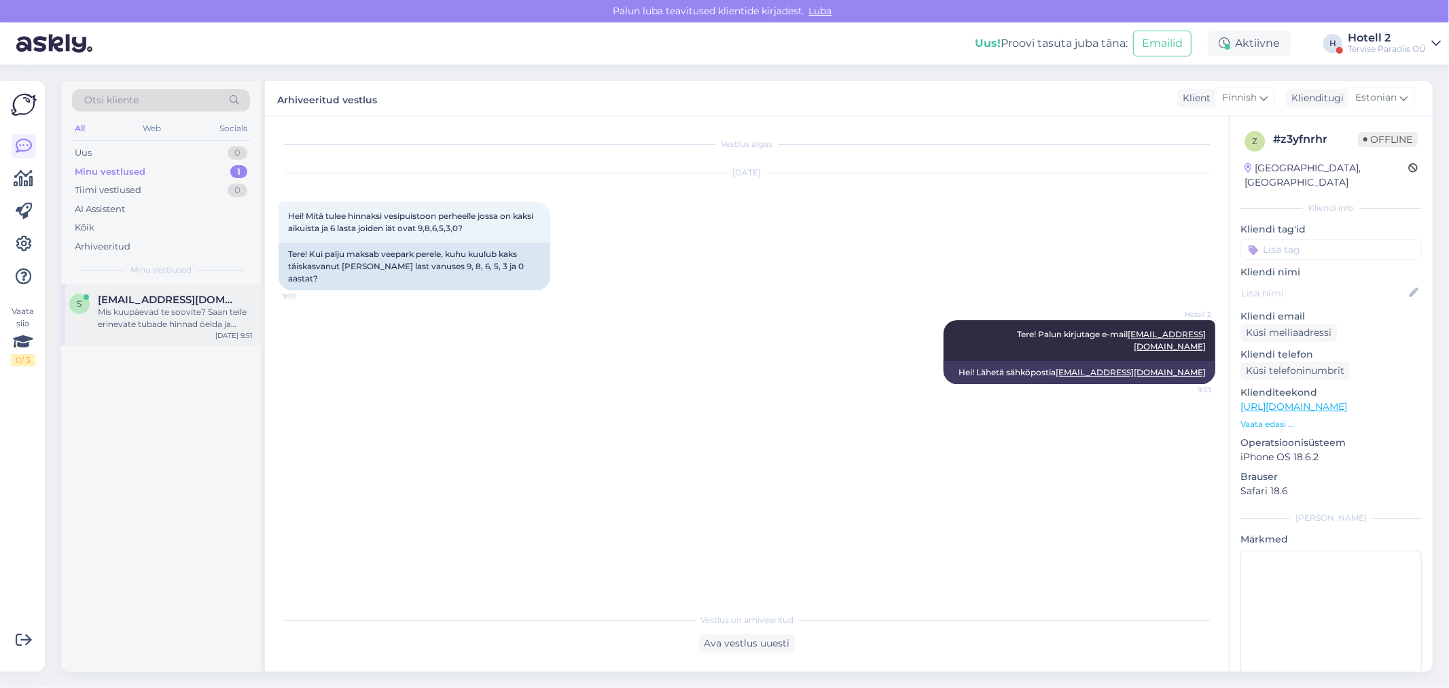
click at [158, 306] on div "Mis kuupäevad te soovite? Saan teile erinevate tubade hinnad öelda ja saate sob…" at bounding box center [175, 318] width 155 height 24
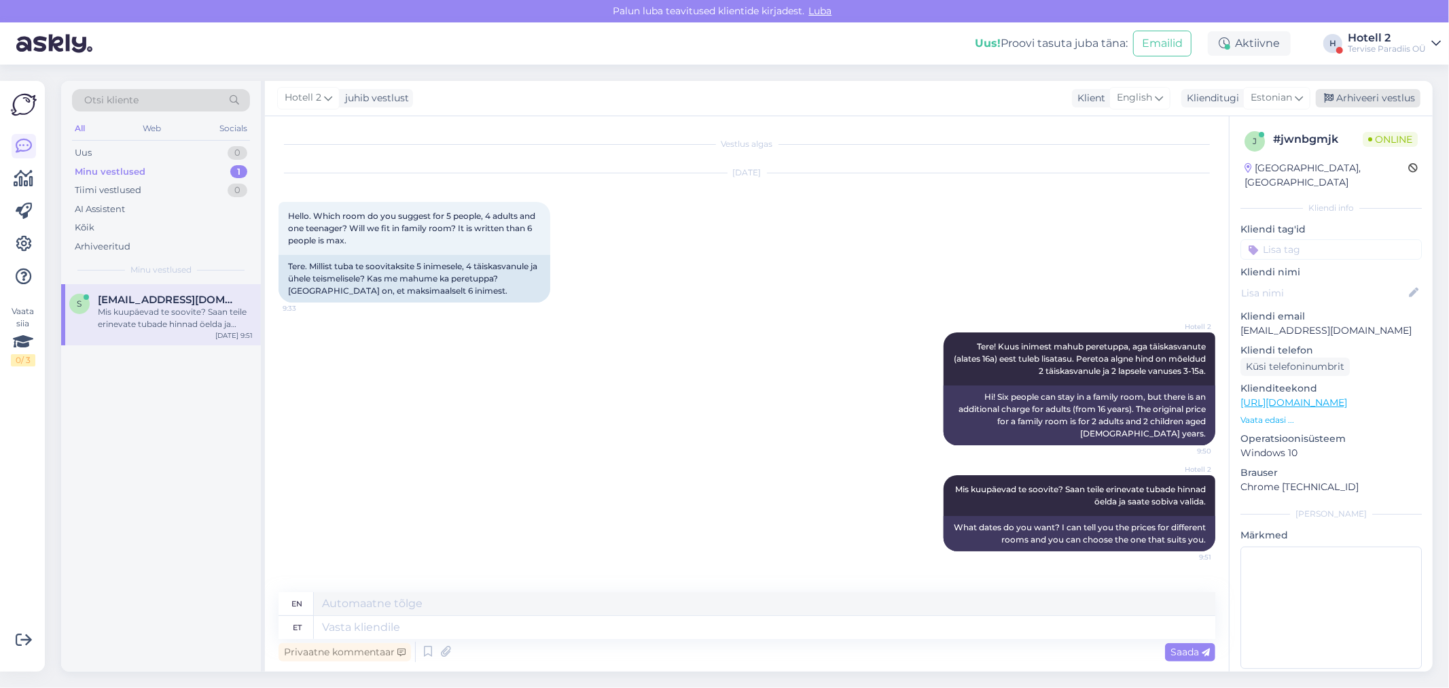
click at [1371, 99] on div "Arhiveeri vestlus" at bounding box center [1368, 98] width 105 height 18
